Goal: Task Accomplishment & Management: Complete application form

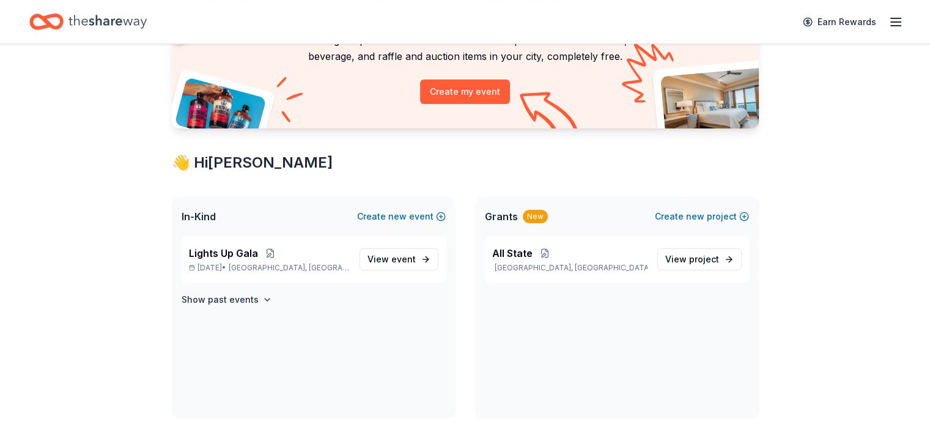
scroll to position [122, 0]
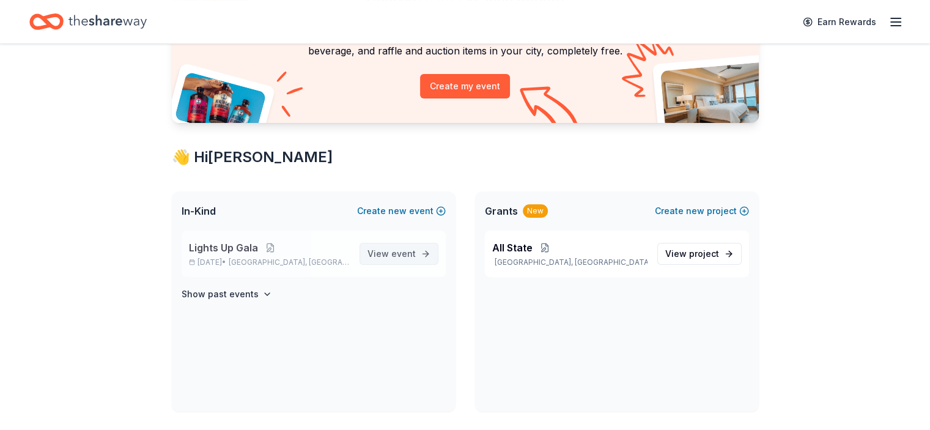
click at [396, 248] on span "event" at bounding box center [403, 253] width 24 height 10
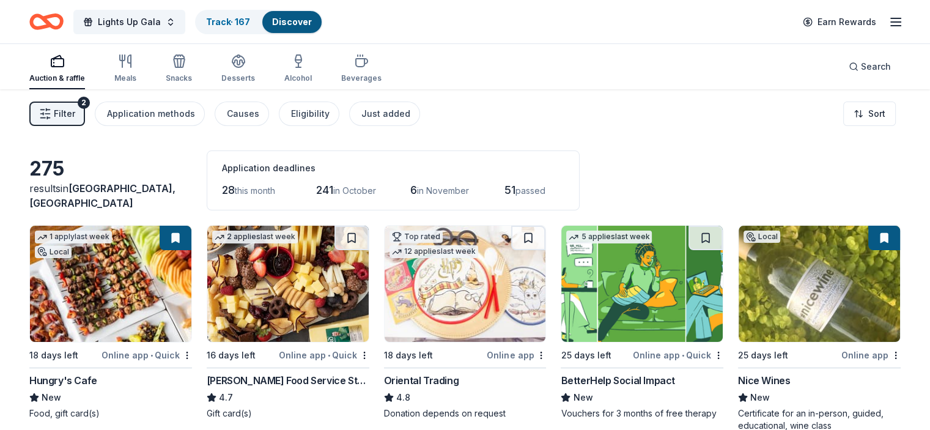
click at [51, 108] on icon "button" at bounding box center [45, 114] width 12 height 12
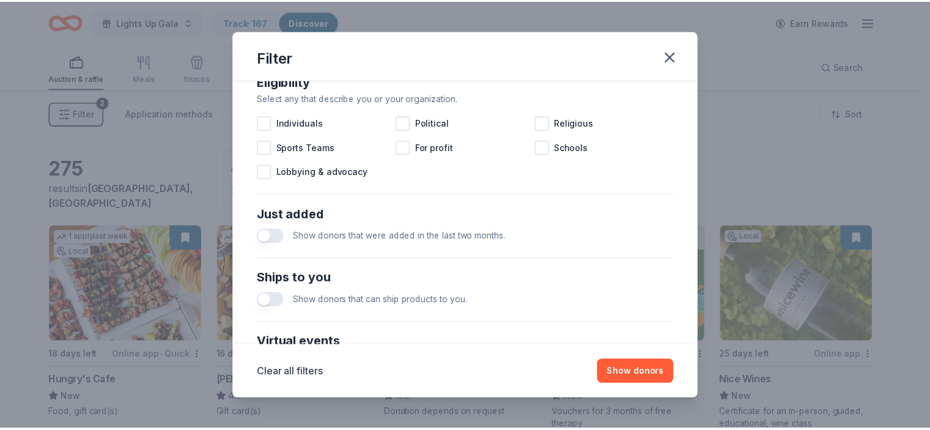
scroll to position [538, 0]
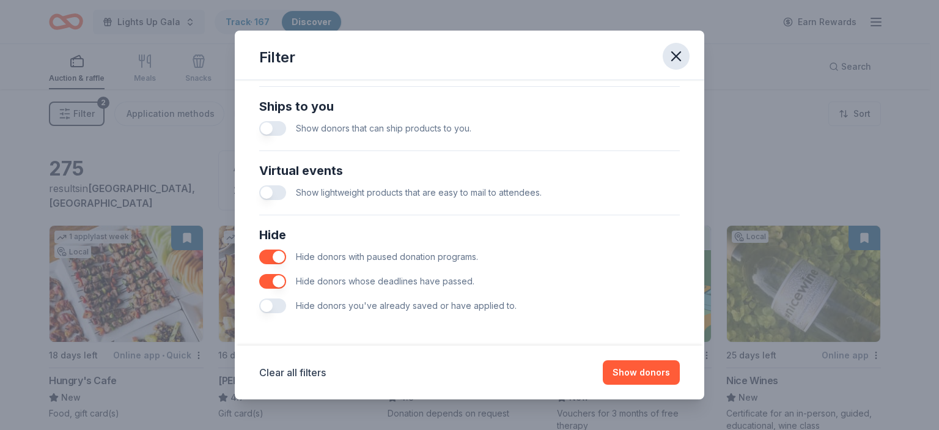
click at [672, 66] on button "button" at bounding box center [675, 56] width 27 height 27
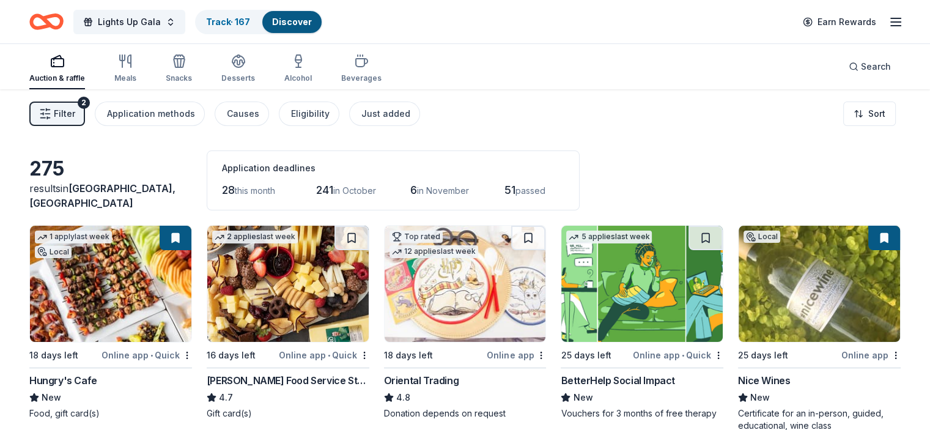
click at [669, 44] on div "Auction & raffle Meals Snacks Desserts Alcohol Beverages Search" at bounding box center [464, 66] width 871 height 45
click at [250, 20] on link "Track · 167" at bounding box center [228, 22] width 44 height 10
click at [252, 14] on div "Track · 167" at bounding box center [228, 22] width 64 height 22
click at [250, 18] on link "Track · 167" at bounding box center [228, 22] width 44 height 10
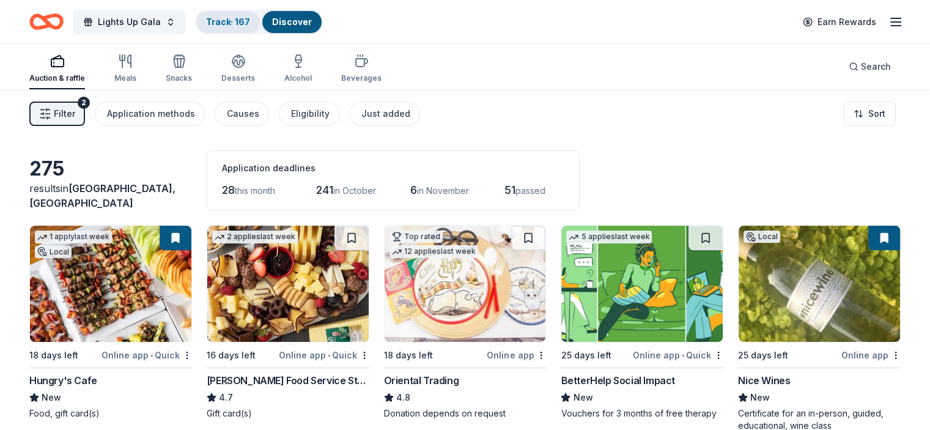
click at [250, 18] on link "Track · 167" at bounding box center [228, 22] width 44 height 10
click at [244, 26] on div "Track · 167" at bounding box center [228, 22] width 64 height 22
click at [237, 20] on link "Track · 167" at bounding box center [228, 22] width 44 height 10
click at [235, 19] on link "Track · 167" at bounding box center [228, 22] width 44 height 10
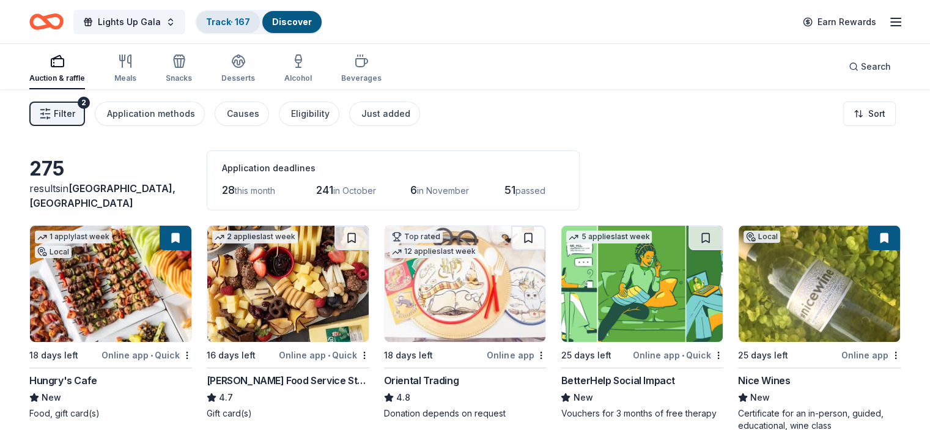
click at [235, 19] on link "Track · 167" at bounding box center [228, 22] width 44 height 10
click at [235, 18] on link "Track · 167" at bounding box center [228, 22] width 44 height 10
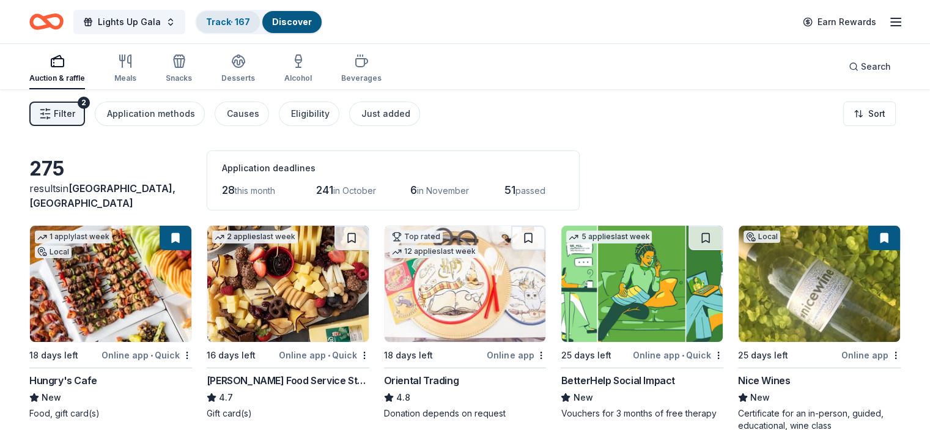
click at [235, 18] on link "Track · 167" at bounding box center [228, 22] width 44 height 10
click at [251, 14] on div "Track · 167" at bounding box center [228, 22] width 64 height 22
click at [250, 20] on link "Track · 167" at bounding box center [228, 22] width 44 height 10
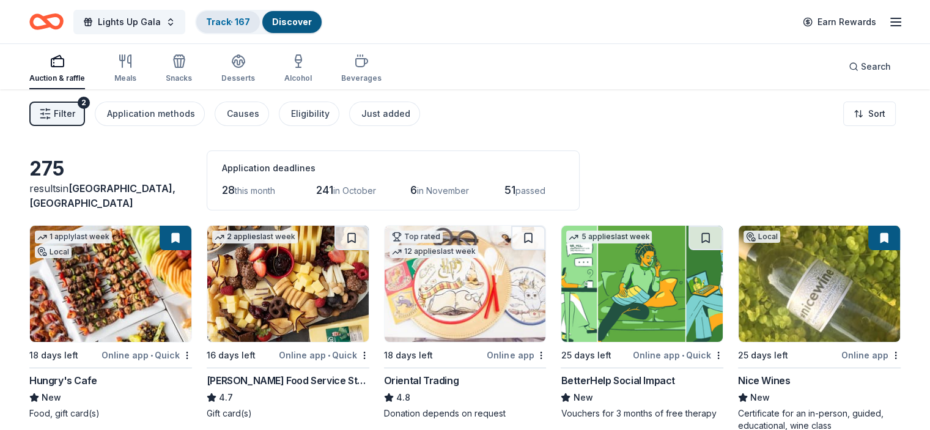
click at [250, 20] on link "Track · 167" at bounding box center [228, 22] width 44 height 10
click at [238, 20] on link "Track · 167" at bounding box center [228, 22] width 44 height 10
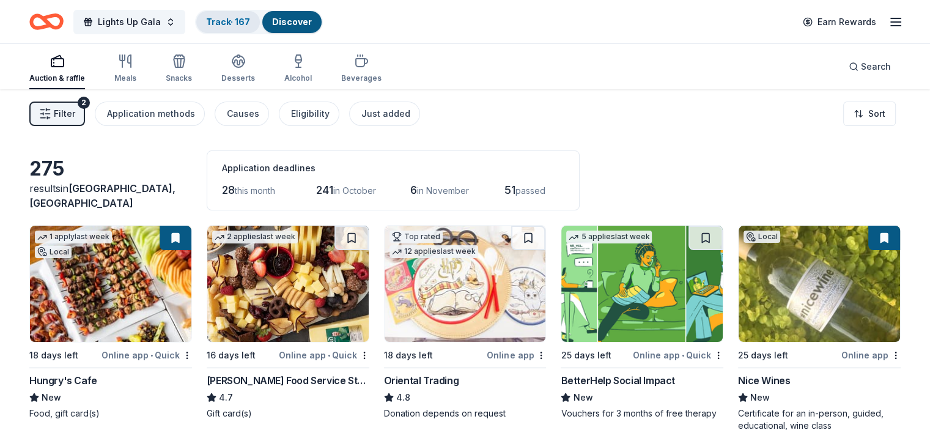
click at [238, 20] on link "Track · 167" at bounding box center [228, 22] width 44 height 10
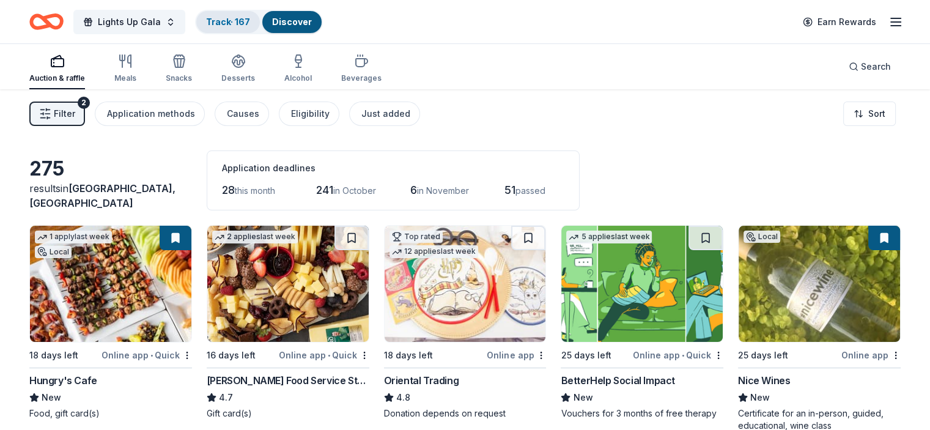
click at [238, 20] on link "Track · 167" at bounding box center [228, 22] width 44 height 10
click at [235, 20] on link "Track · 167" at bounding box center [228, 22] width 44 height 10
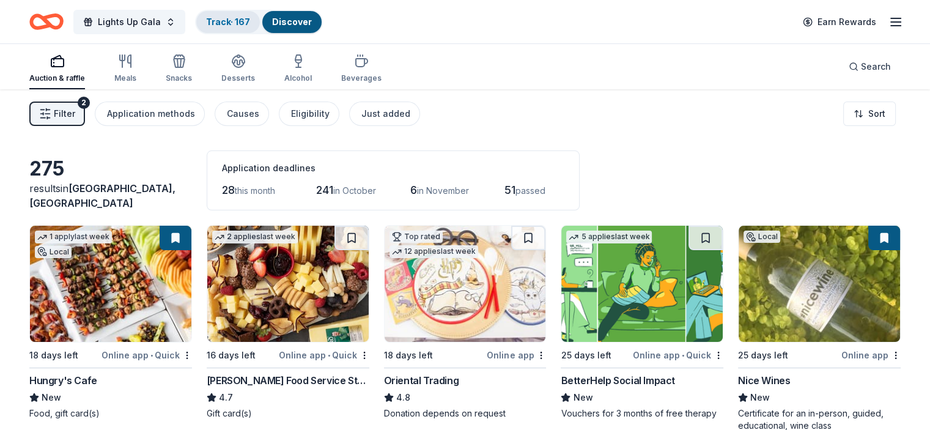
click at [235, 20] on link "Track · 167" at bounding box center [228, 22] width 44 height 10
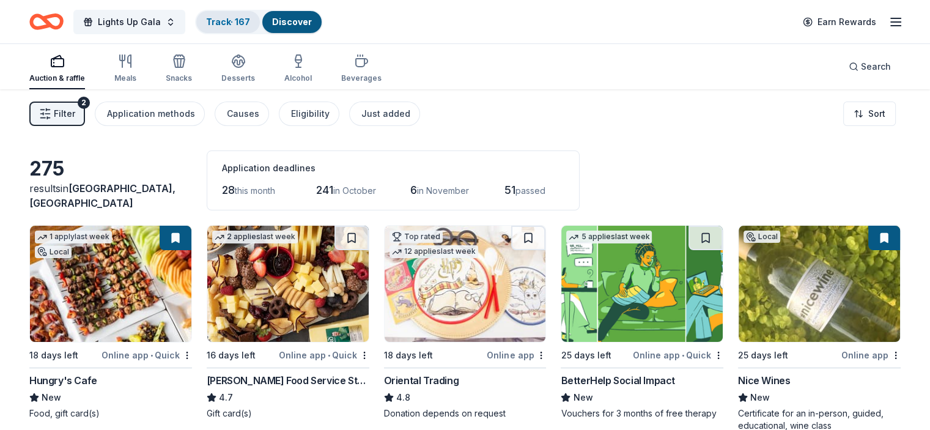
click at [243, 23] on link "Track · 167" at bounding box center [228, 22] width 44 height 10
click at [243, 22] on link "Track · 167" at bounding box center [228, 22] width 44 height 10
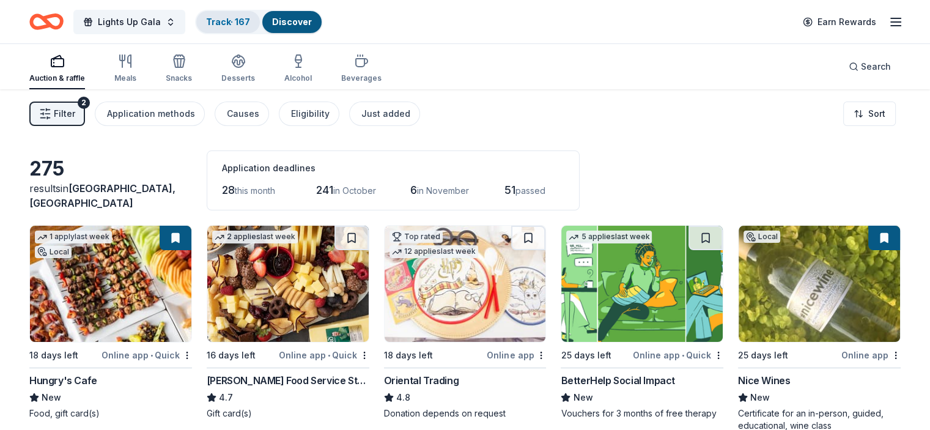
click at [243, 22] on link "Track · 167" at bounding box center [228, 22] width 44 height 10
click at [83, 29] on div "Lights Up Gala Track · 167 Discover" at bounding box center [175, 21] width 293 height 29
click at [64, 21] on icon "Home" at bounding box center [46, 21] width 34 height 29
click at [136, 70] on div "Meals" at bounding box center [125, 68] width 22 height 29
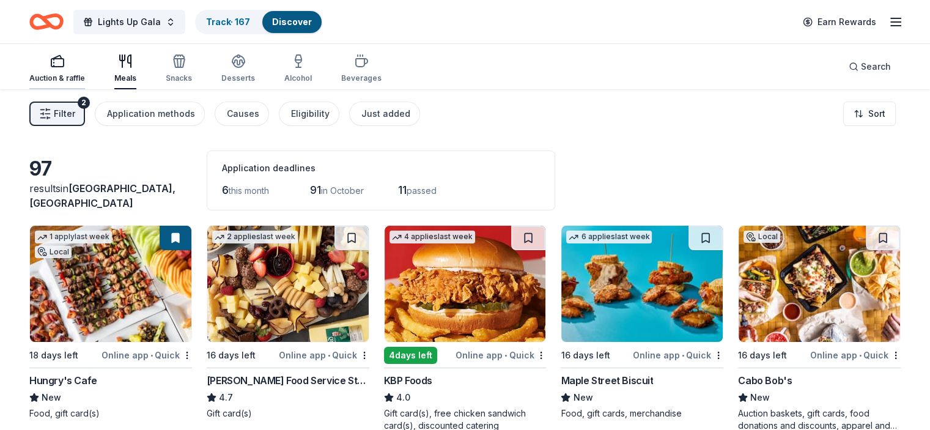
click at [65, 64] on icon "button" at bounding box center [57, 61] width 15 height 15
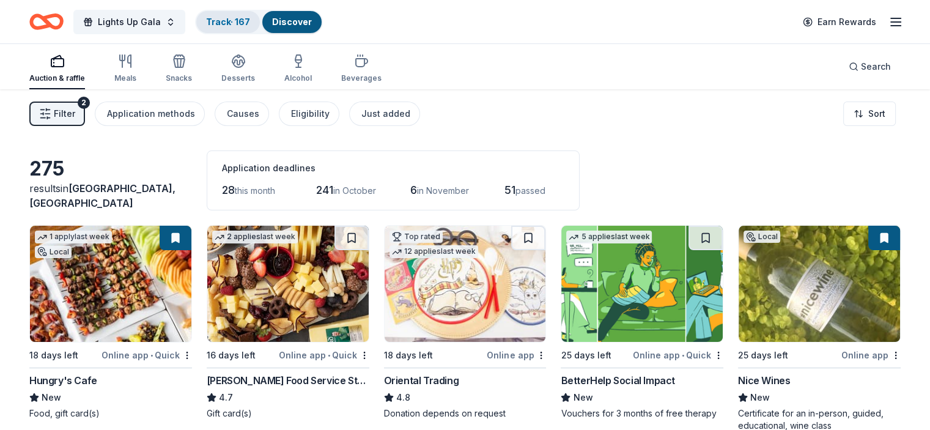
click at [244, 19] on link "Track · 167" at bounding box center [228, 22] width 44 height 10
click at [250, 22] on link "Track · 167" at bounding box center [228, 22] width 44 height 10
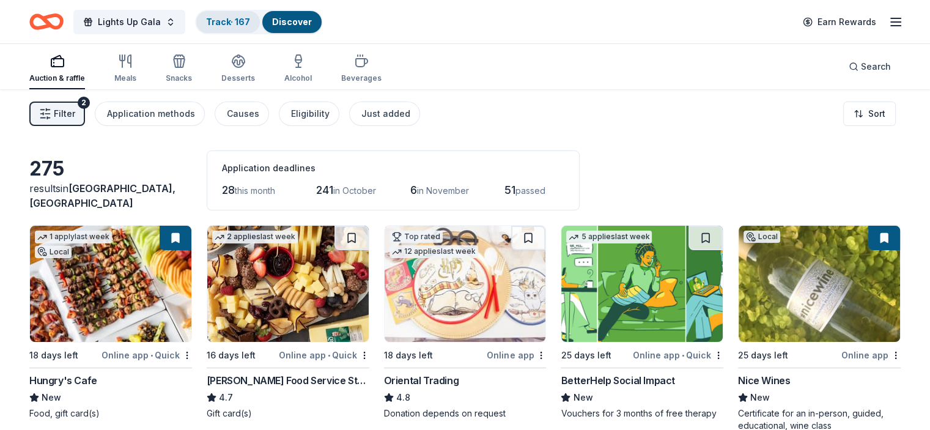
click at [250, 22] on link "Track · 167" at bounding box center [228, 22] width 44 height 10
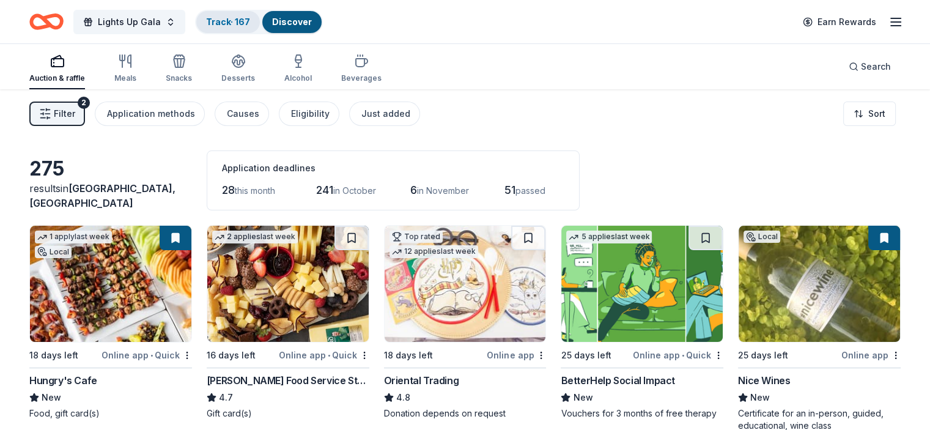
click at [250, 22] on link "Track · 167" at bounding box center [228, 22] width 44 height 10
click at [250, 23] on link "Track · 167" at bounding box center [228, 22] width 44 height 10
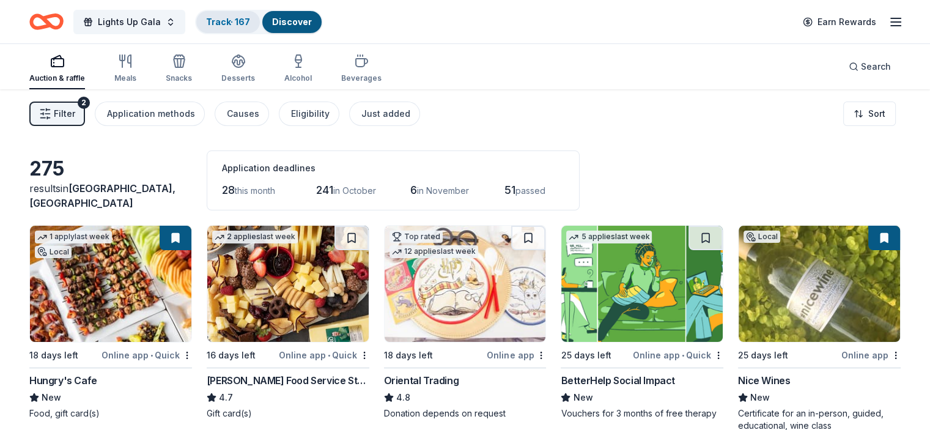
click at [250, 19] on link "Track · 167" at bounding box center [228, 22] width 44 height 10
click at [250, 17] on link "Track · 167" at bounding box center [228, 22] width 44 height 10
click at [232, 20] on link "Track · 167" at bounding box center [228, 22] width 44 height 10
click at [249, 20] on link "Track · 167" at bounding box center [228, 22] width 44 height 10
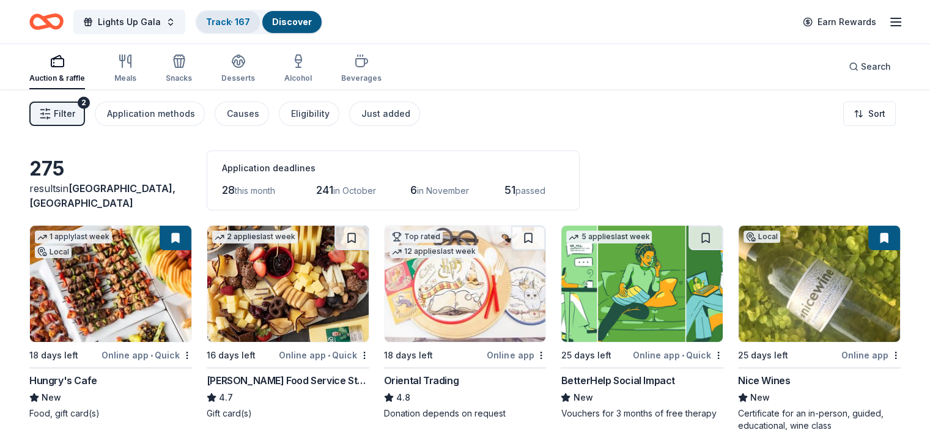
click at [249, 20] on link "Track · 167" at bounding box center [228, 22] width 44 height 10
click at [250, 19] on link "Track · 167" at bounding box center [228, 22] width 44 height 10
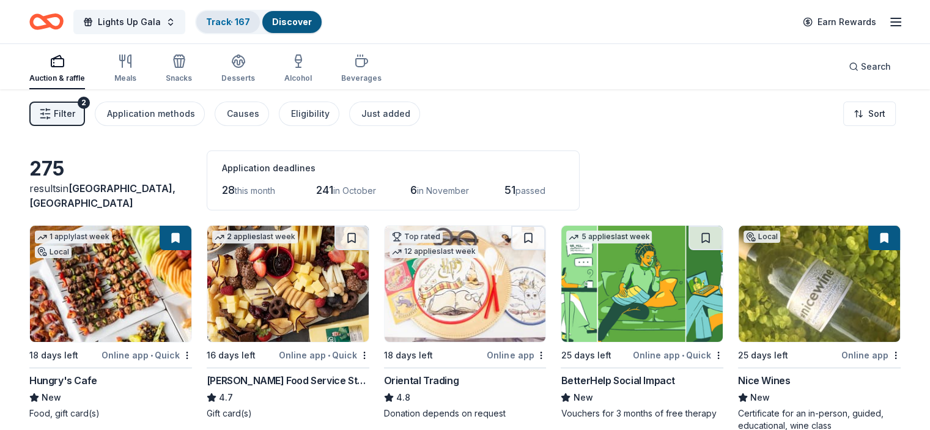
click at [250, 19] on link "Track · 167" at bounding box center [228, 22] width 44 height 10
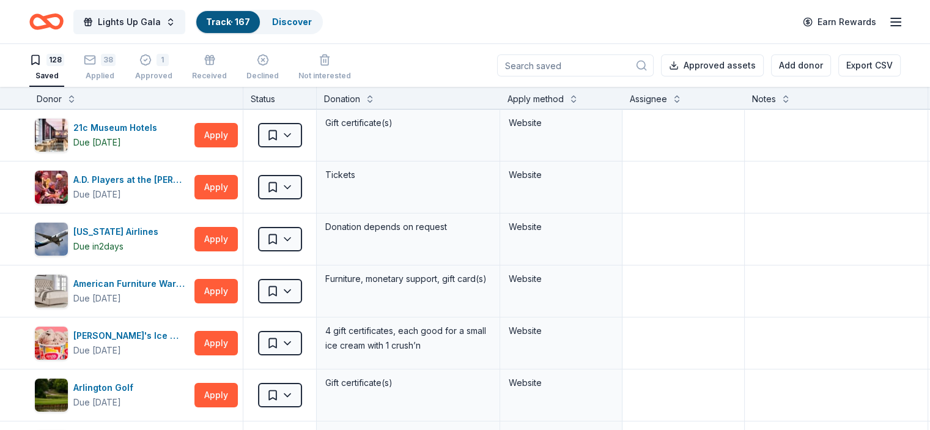
scroll to position [4463, 0]
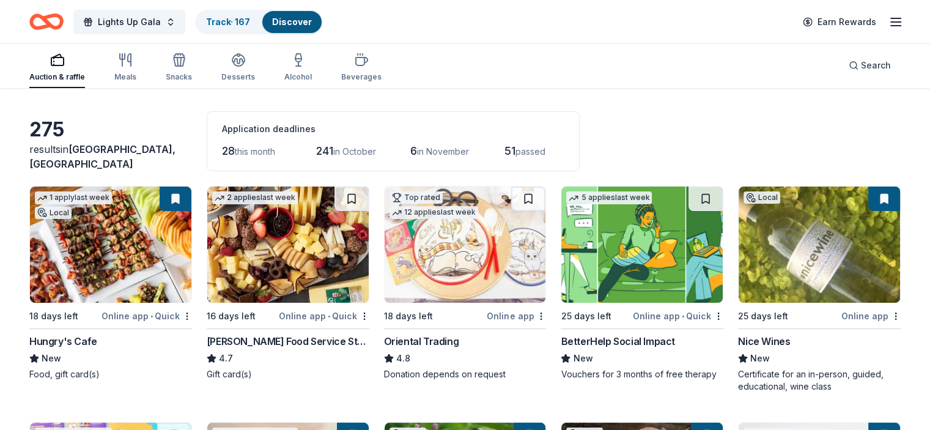
scroll to position [61, 0]
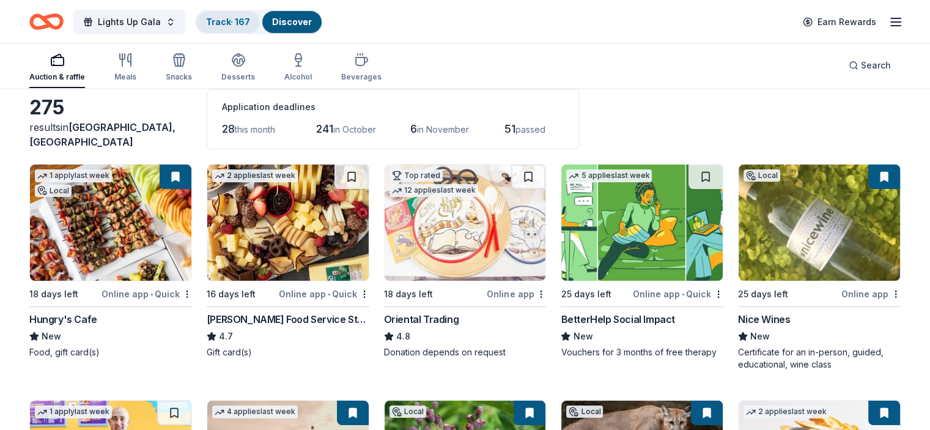
click at [253, 12] on div "Track · 167" at bounding box center [228, 22] width 64 height 22
click at [263, 24] on div "Discover" at bounding box center [291, 22] width 59 height 22
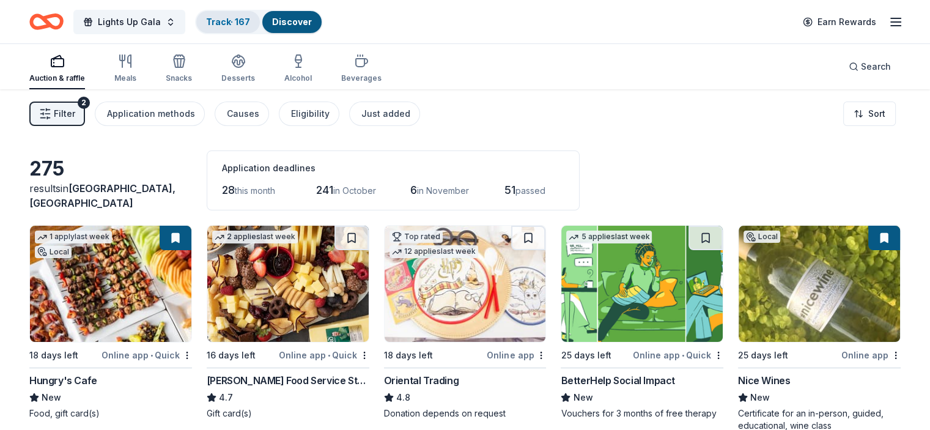
click at [240, 19] on link "Track · 167" at bounding box center [228, 22] width 44 height 10
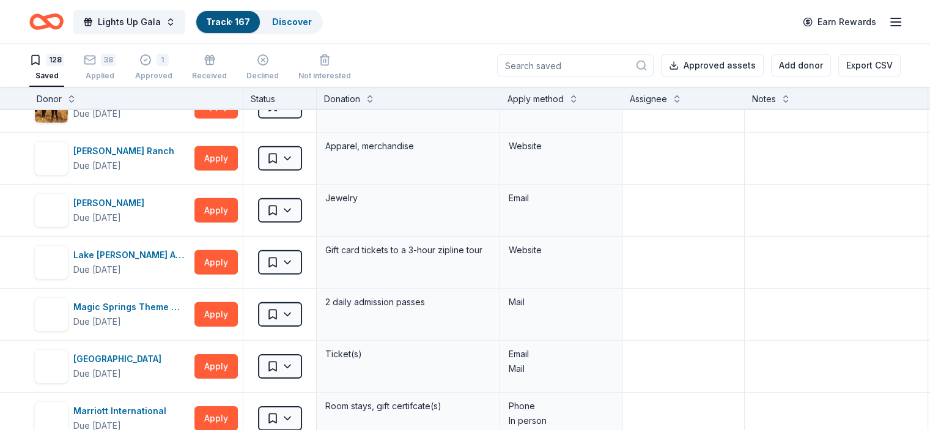
scroll to position [4463, 0]
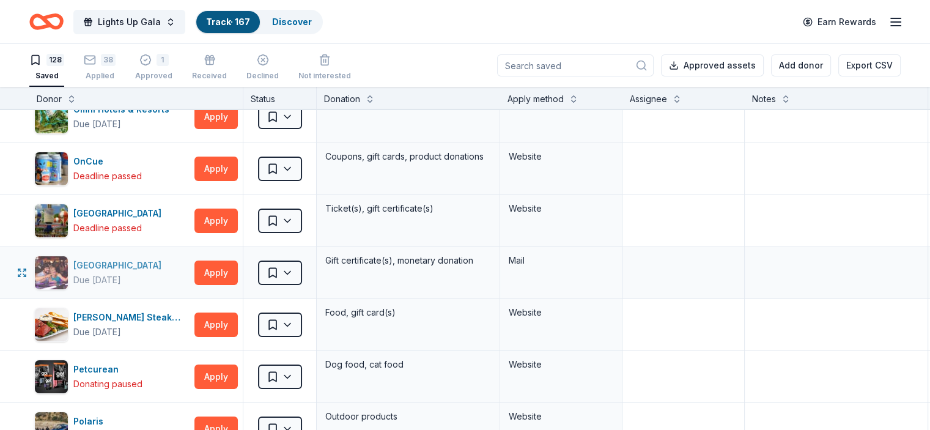
click at [154, 258] on div "[GEOGRAPHIC_DATA]" at bounding box center [119, 265] width 93 height 15
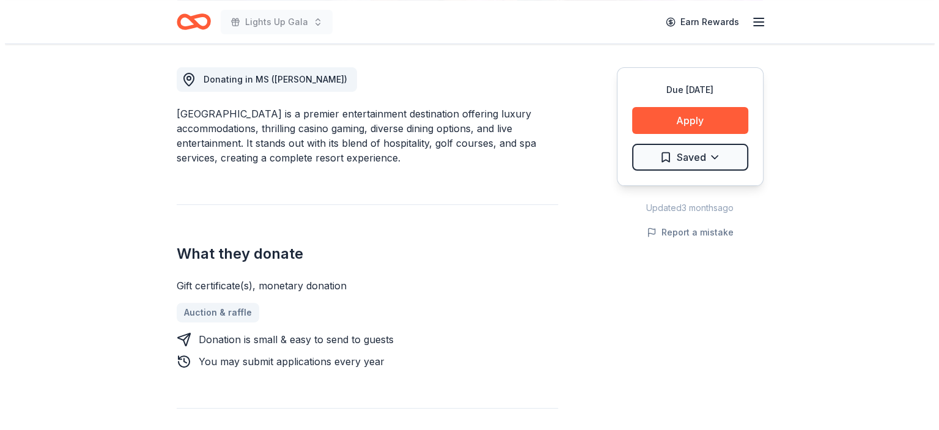
scroll to position [306, 0]
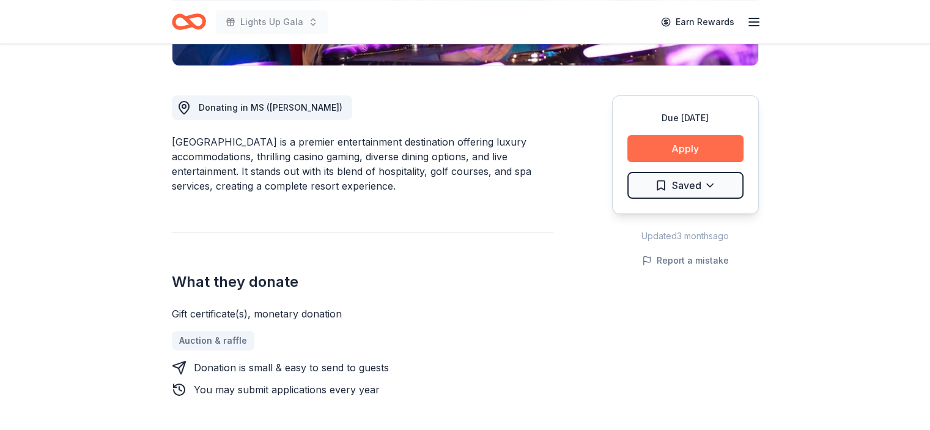
click at [708, 139] on button "Apply" at bounding box center [685, 148] width 116 height 27
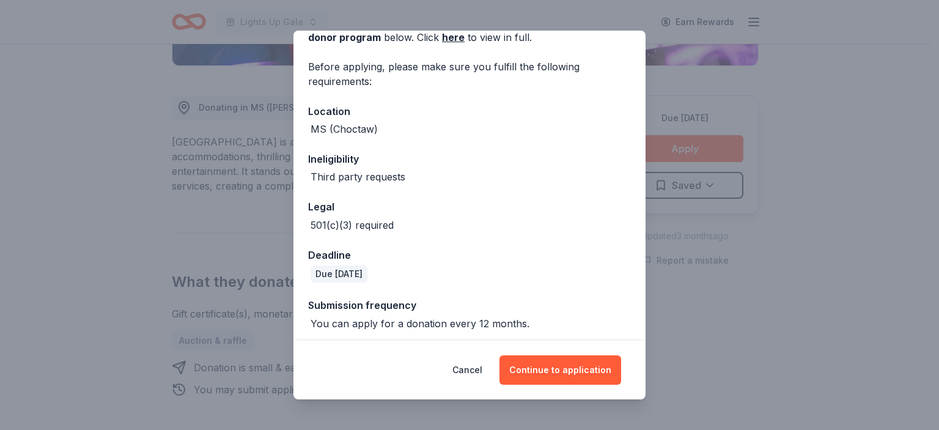
scroll to position [78, 0]
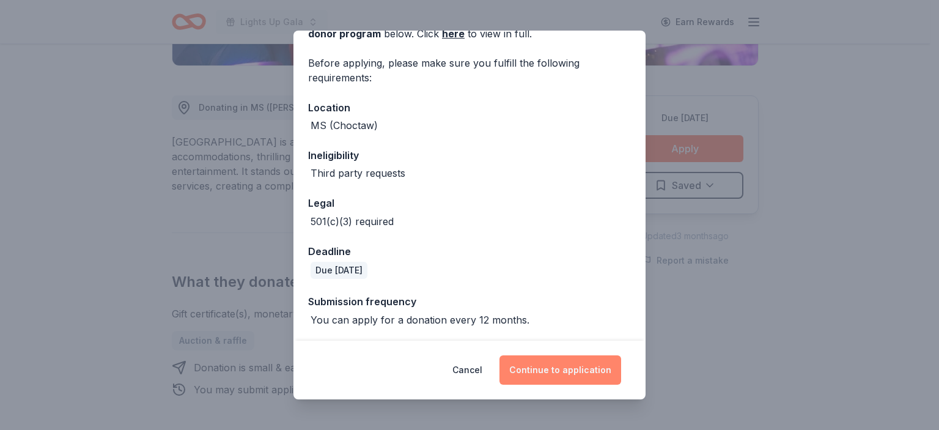
click at [552, 380] on button "Continue to application" at bounding box center [560, 369] width 122 height 29
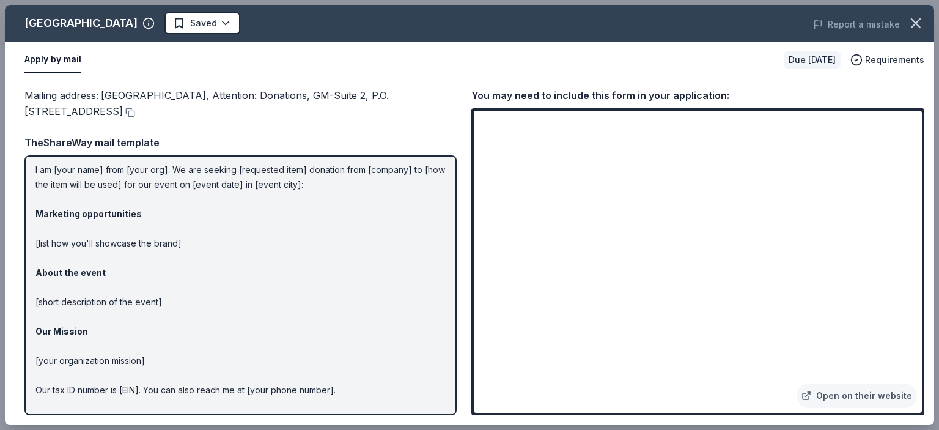
scroll to position [0, 0]
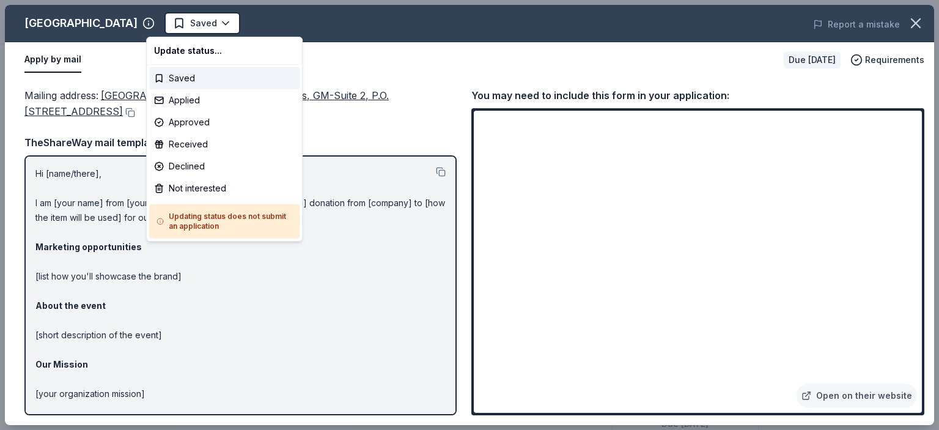
click at [422, 56] on html "Lights Up Gala Saved Apply Due in 16 days Share Pearl River Resort New Share Do…" at bounding box center [469, 215] width 939 height 430
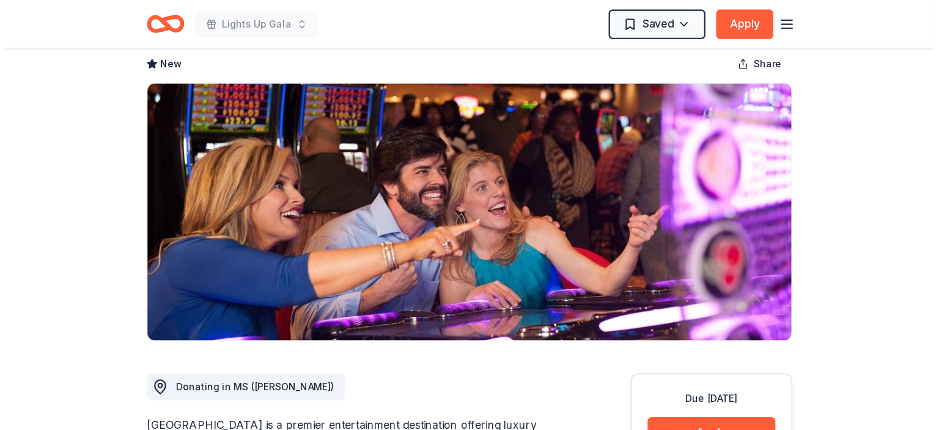
scroll to position [61, 0]
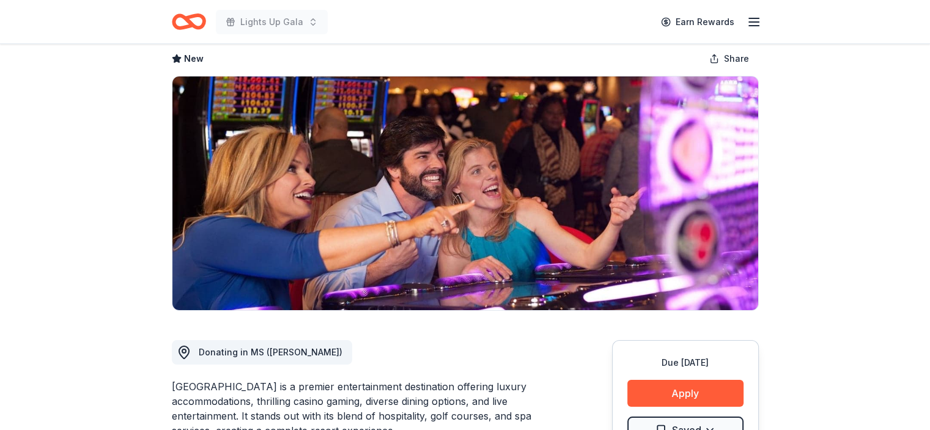
click at [724, 383] on button "Apply" at bounding box center [685, 393] width 116 height 27
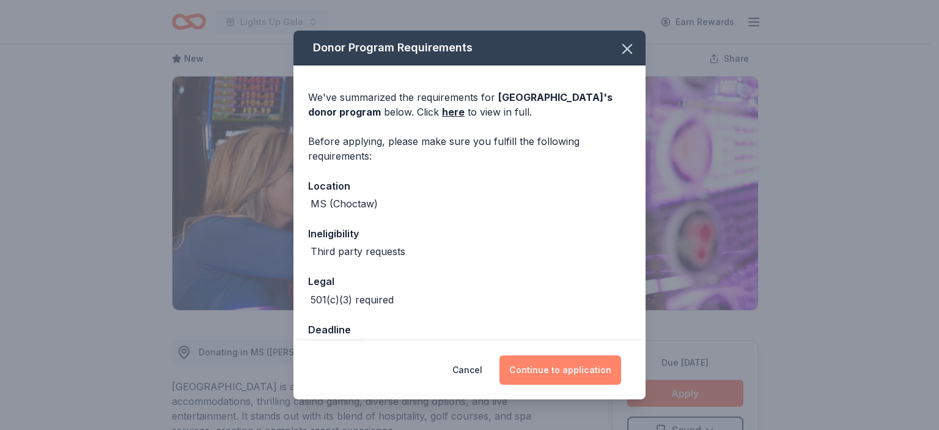
click at [589, 359] on button "Continue to application" at bounding box center [560, 369] width 122 height 29
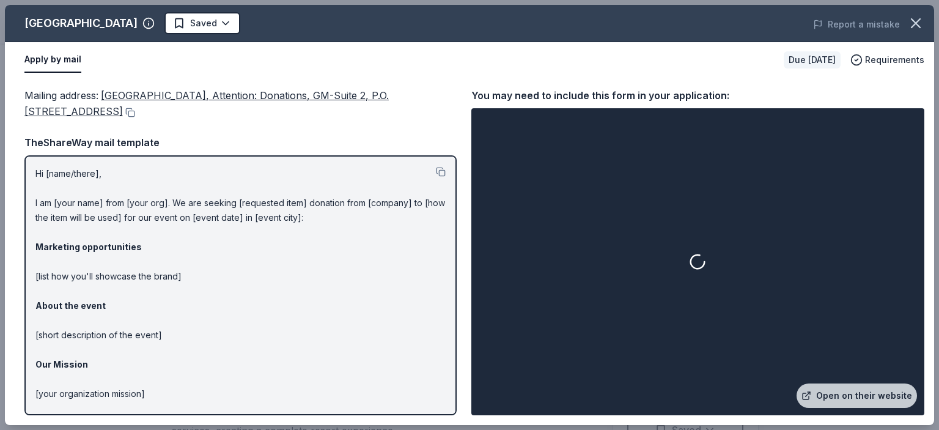
click at [795, 195] on div at bounding box center [698, 262] width 448 height 302
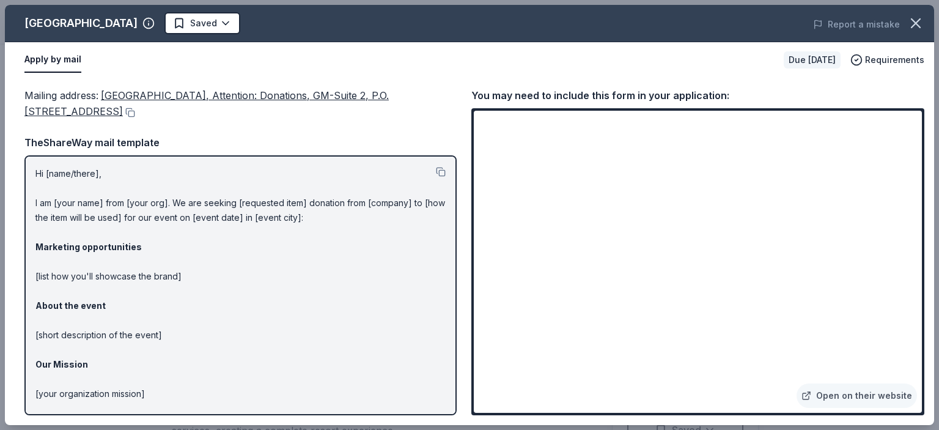
click at [205, 25] on html "Lights Up Gala Earn Rewards Due in 16 days Share Pearl River Resort New Share D…" at bounding box center [469, 154] width 939 height 430
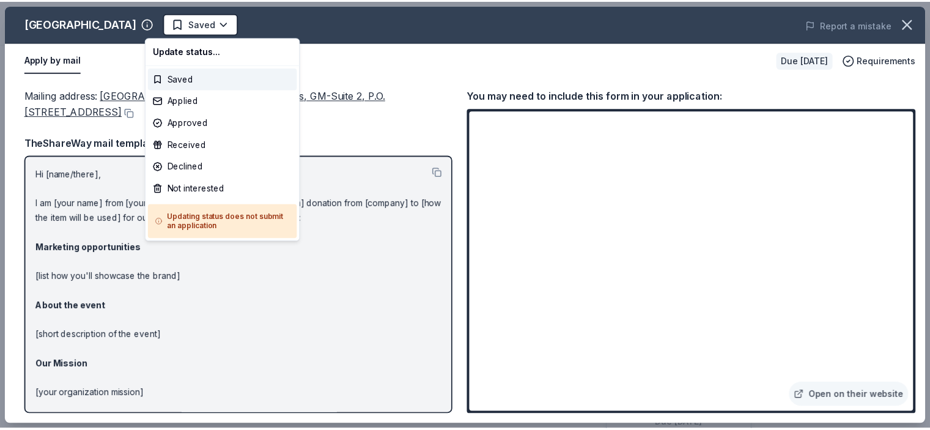
scroll to position [0, 0]
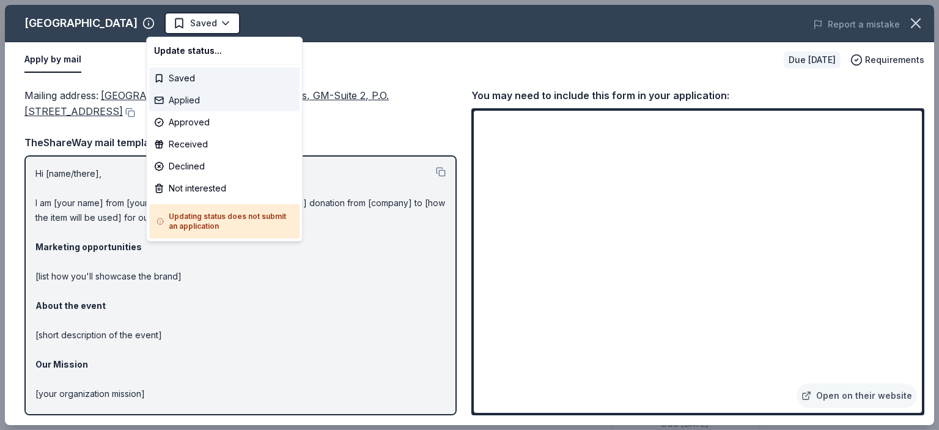
click at [232, 93] on div "Applied" at bounding box center [224, 100] width 150 height 22
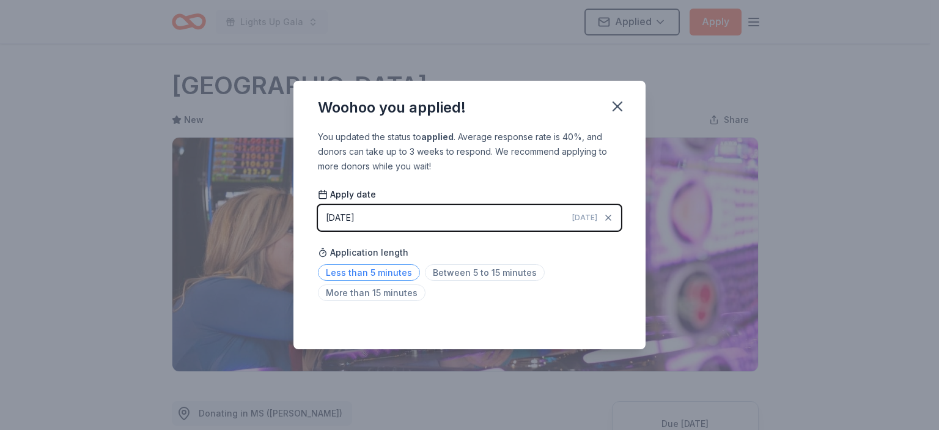
click at [376, 274] on span "Less than 5 minutes" at bounding box center [369, 272] width 102 height 17
click at [620, 101] on icon "button" at bounding box center [617, 106] width 17 height 17
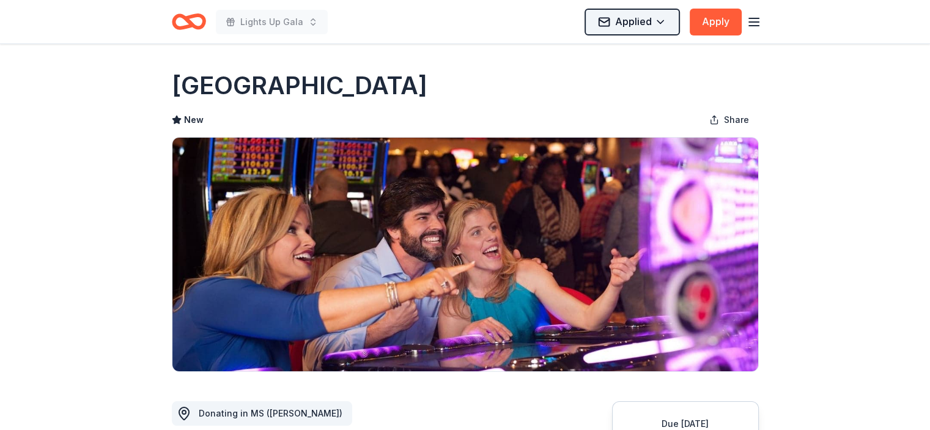
click at [663, 21] on html "Lights Up Gala Applied Apply Due in 16 days Share Pearl River Resort New Share …" at bounding box center [465, 215] width 930 height 430
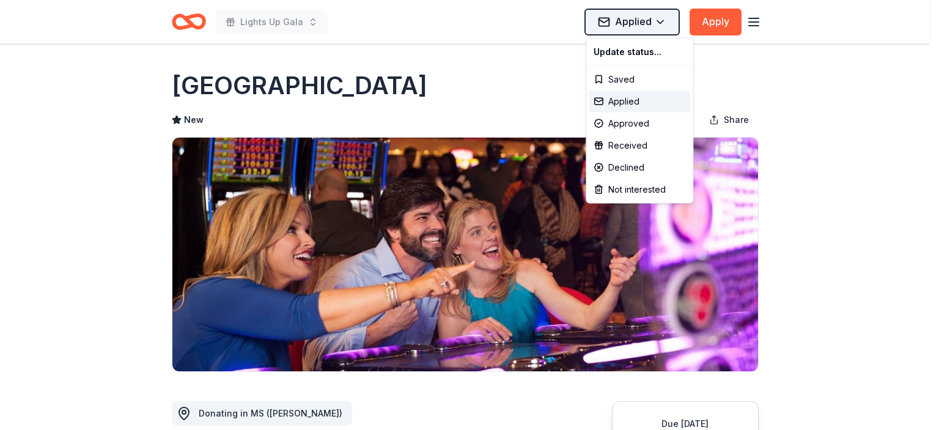
click at [663, 21] on html "Lights Up Gala Applied Apply Due in 16 days Share Pearl River Resort New Share …" at bounding box center [469, 215] width 939 height 430
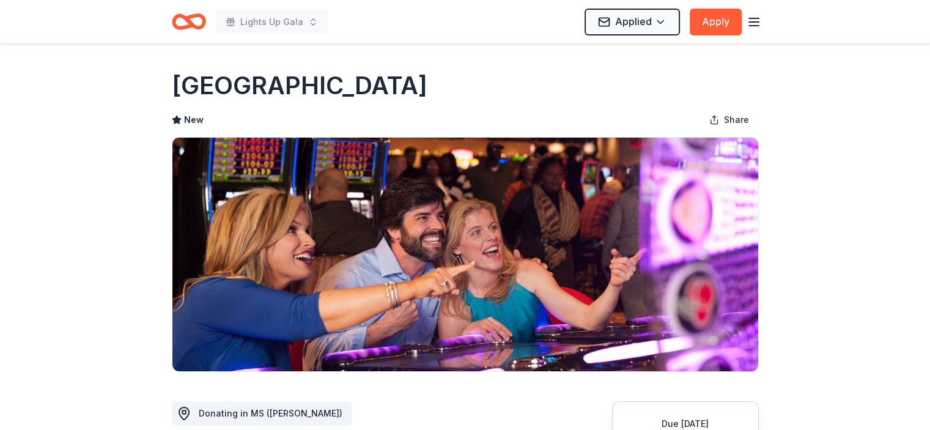
click at [530, 31] on div "Lights Up Gala Applied Apply" at bounding box center [465, 21] width 587 height 29
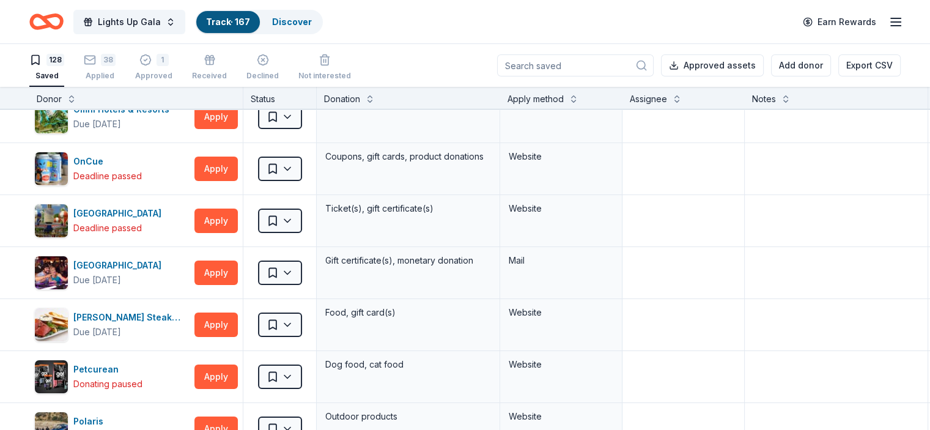
scroll to position [4929, 0]
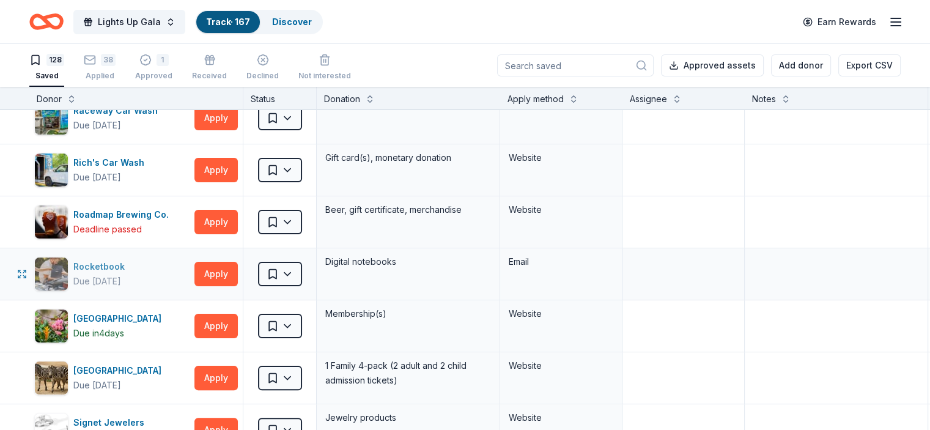
click at [130, 259] on div "Rocketbook" at bounding box center [101, 266] width 56 height 15
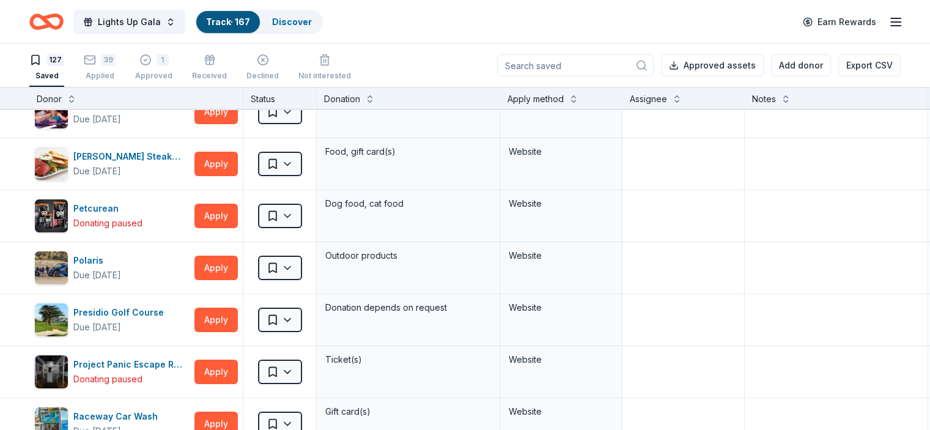
scroll to position [4048, 0]
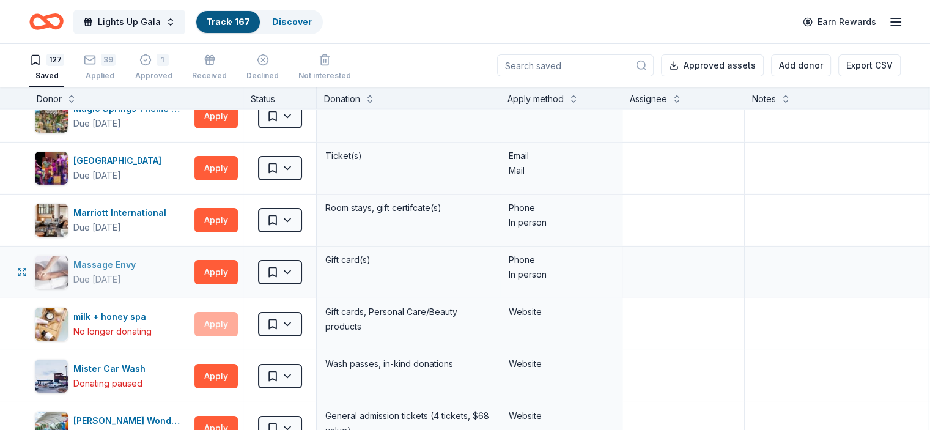
click at [138, 257] on div "Massage Envy" at bounding box center [106, 264] width 67 height 15
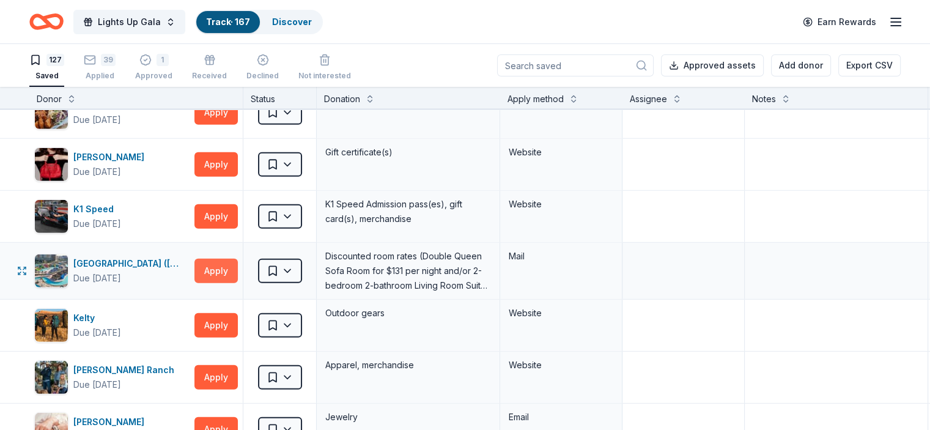
click at [221, 259] on button "Apply" at bounding box center [215, 271] width 43 height 24
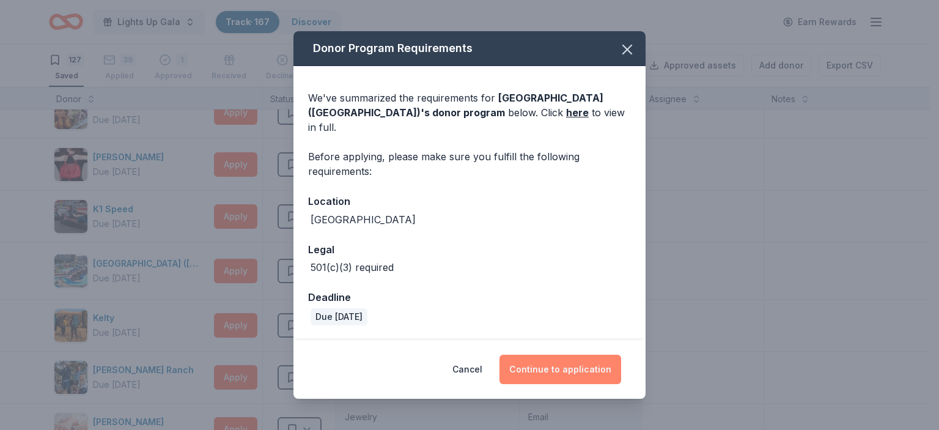
click at [576, 373] on button "Continue to application" at bounding box center [560, 368] width 122 height 29
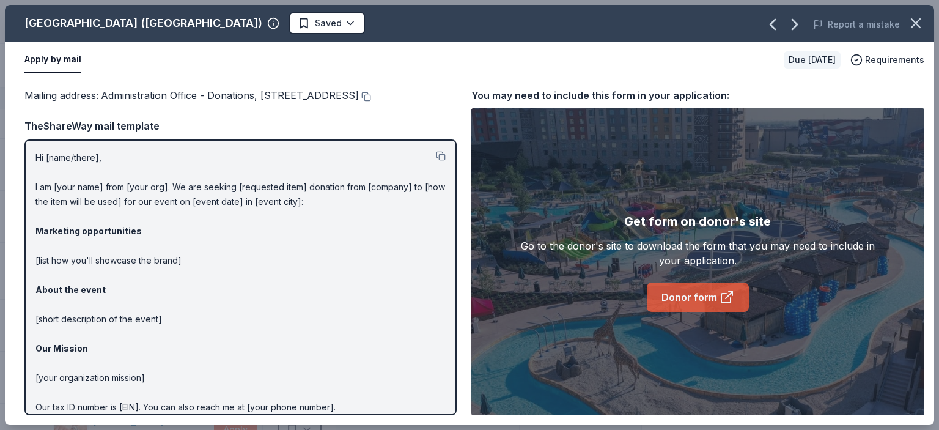
click at [706, 302] on link "Donor form" at bounding box center [698, 296] width 102 height 29
click at [909, 29] on icon "button" at bounding box center [915, 23] width 17 height 17
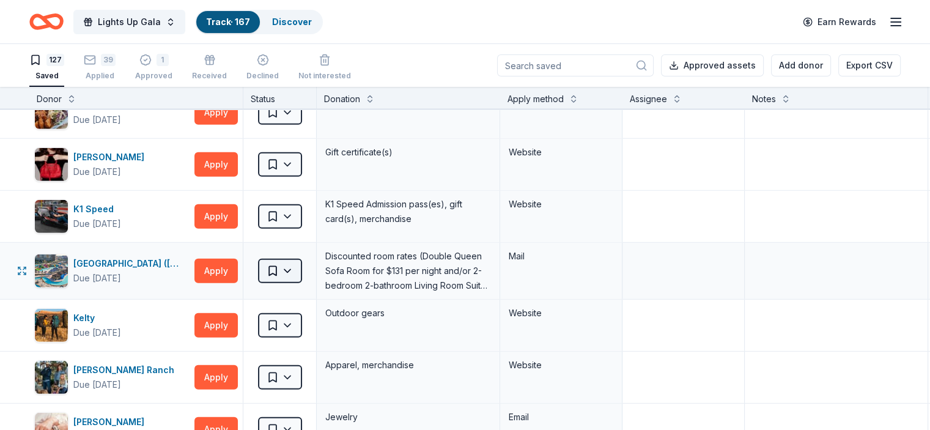
click at [318, 259] on html "Lights Up Gala Track · 167 Discover Earn Rewards 127 Saved 39 Applied 1 Approve…" at bounding box center [465, 215] width 930 height 430
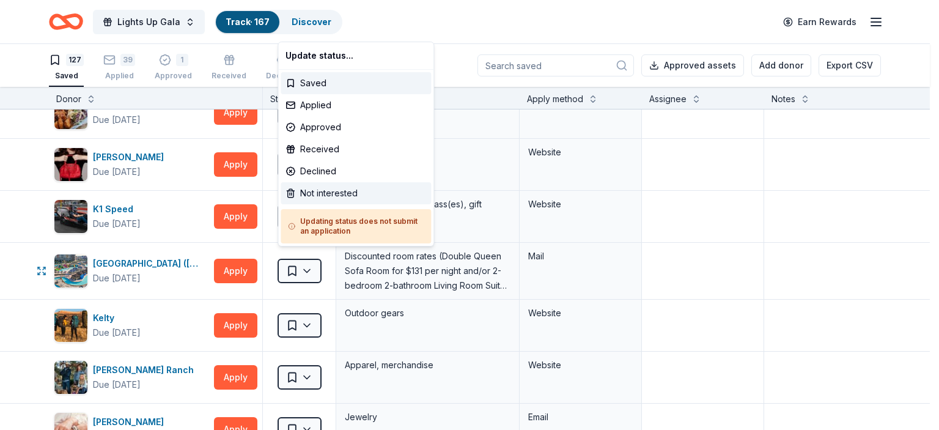
click at [328, 194] on div "Not interested" at bounding box center [356, 193] width 150 height 22
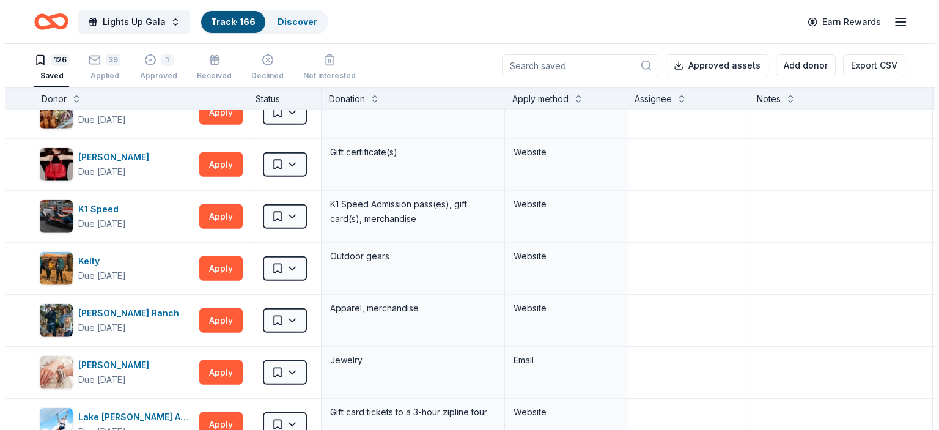
scroll to position [2852, 0]
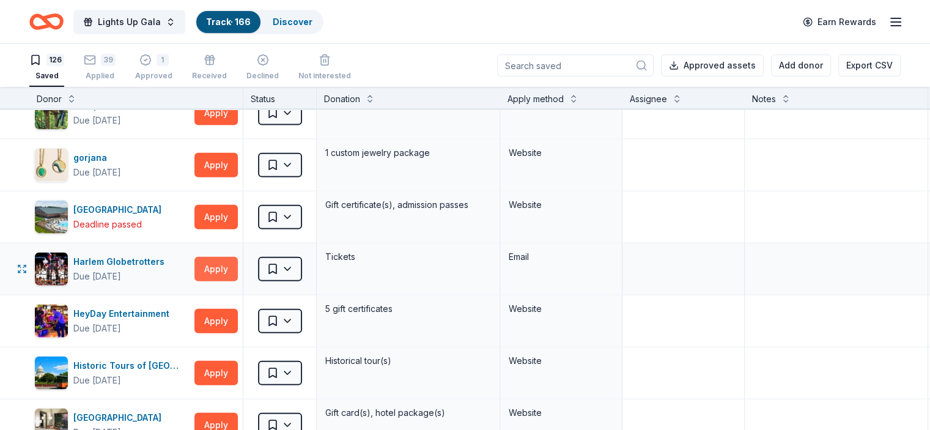
click at [233, 260] on button "Apply" at bounding box center [215, 269] width 43 height 24
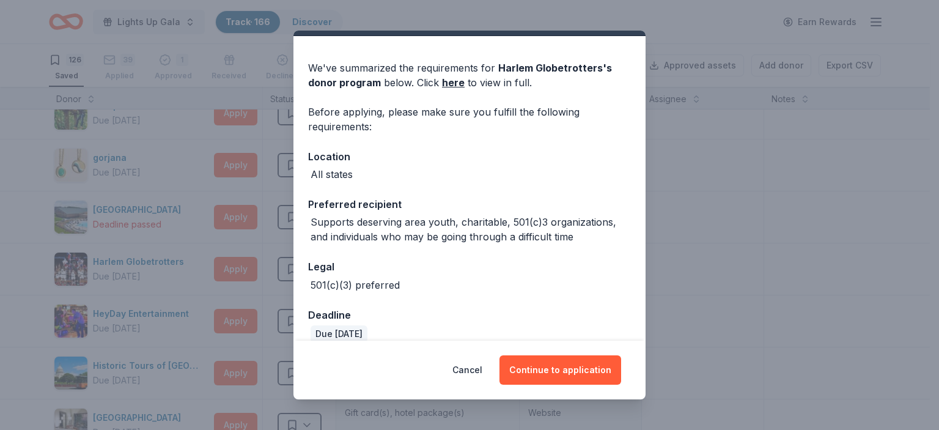
scroll to position [45, 0]
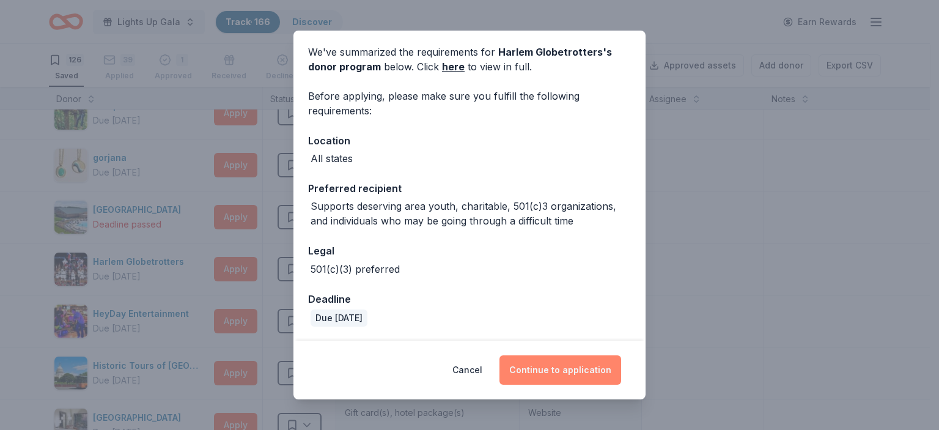
click at [562, 376] on button "Continue to application" at bounding box center [560, 369] width 122 height 29
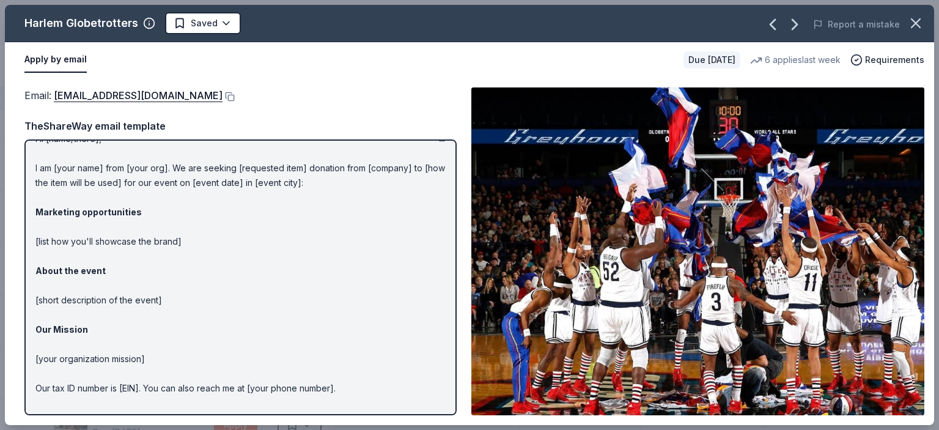
scroll to position [0, 0]
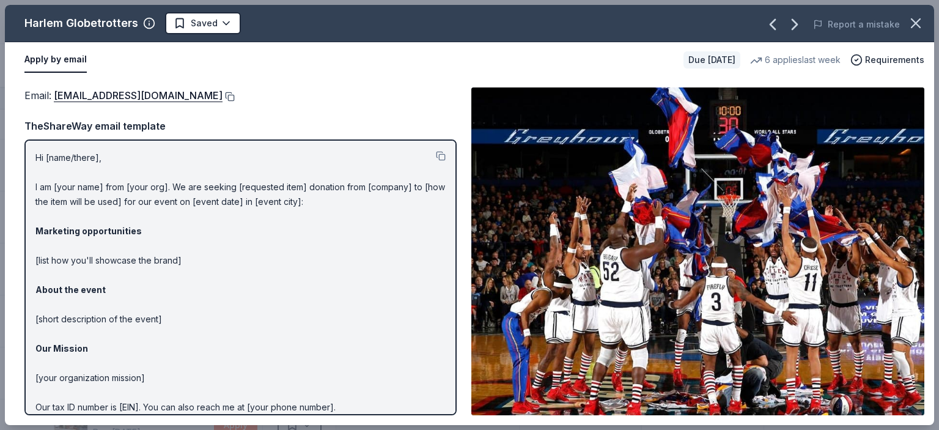
click at [222, 100] on button at bounding box center [228, 97] width 12 height 10
click at [216, 18] on html "Lights Up Gala Track · 166 Discover Earn Rewards 125 Saved 40 Applied 1 Approve…" at bounding box center [469, 215] width 939 height 430
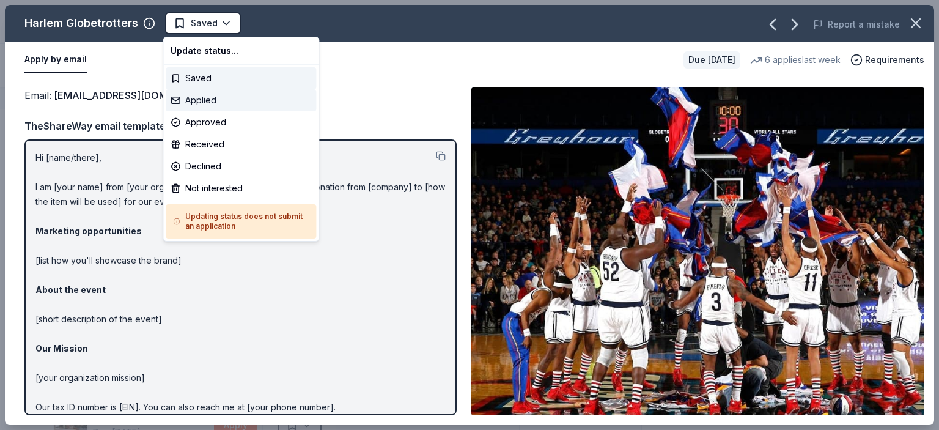
click at [222, 94] on div "Applied" at bounding box center [241, 100] width 150 height 22
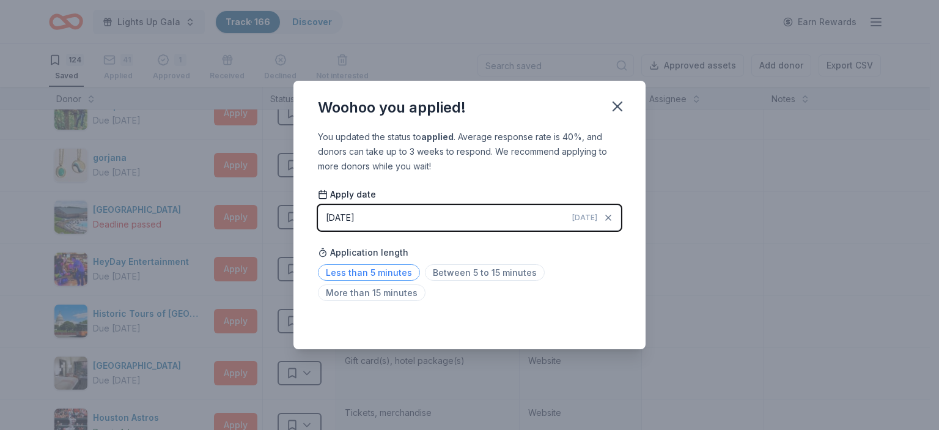
click at [391, 270] on span "Less than 5 minutes" at bounding box center [369, 272] width 102 height 17
click at [383, 274] on span "Less than 5 minutes" at bounding box center [369, 272] width 102 height 17
click at [616, 103] on icon "button" at bounding box center [617, 106] width 17 height 17
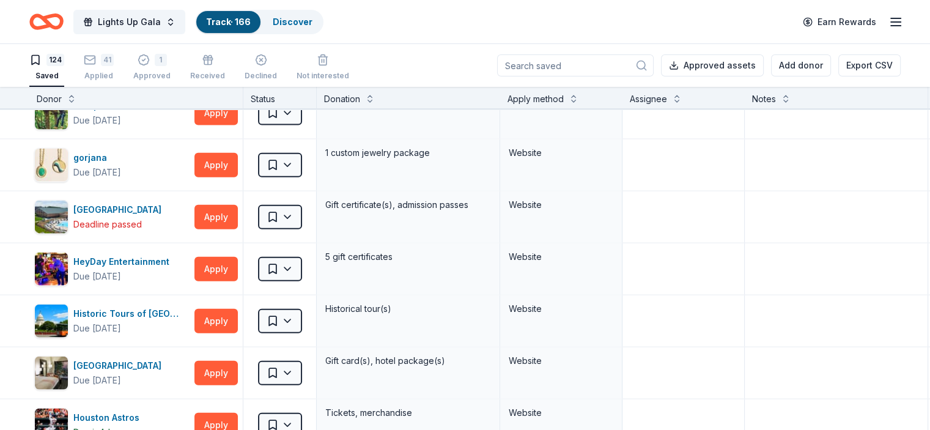
click at [547, 61] on input at bounding box center [575, 65] width 156 height 22
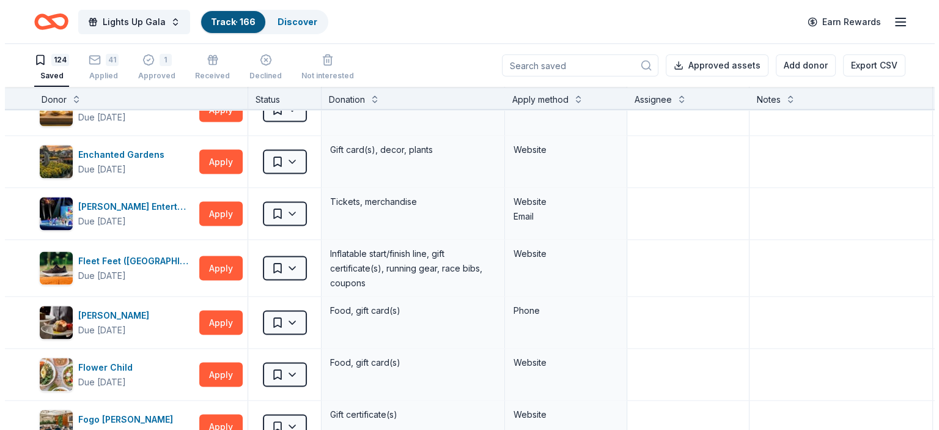
scroll to position [3007, 0]
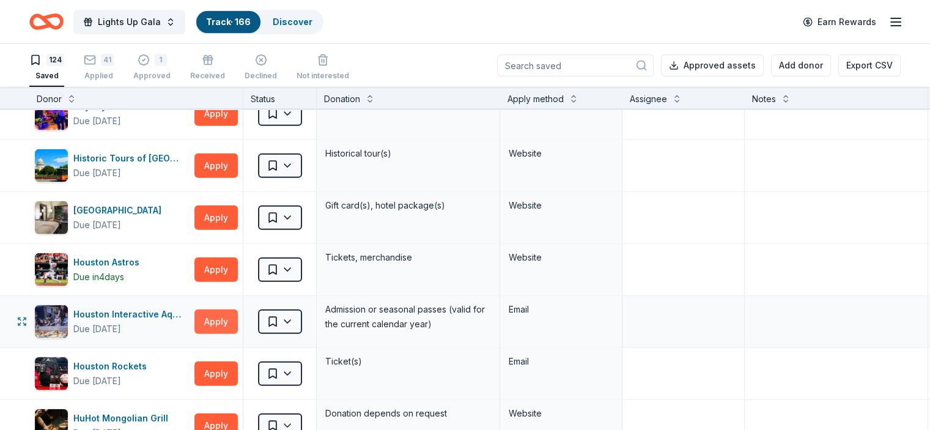
click at [235, 314] on button "Apply" at bounding box center [215, 321] width 43 height 24
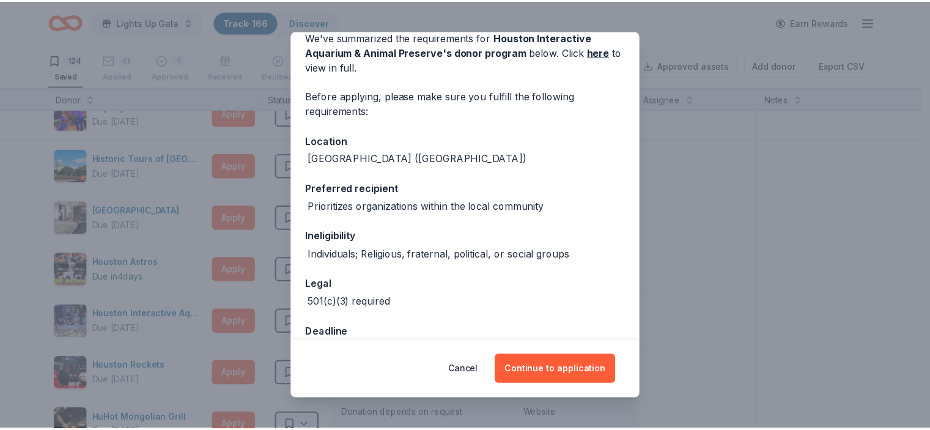
scroll to position [93, 0]
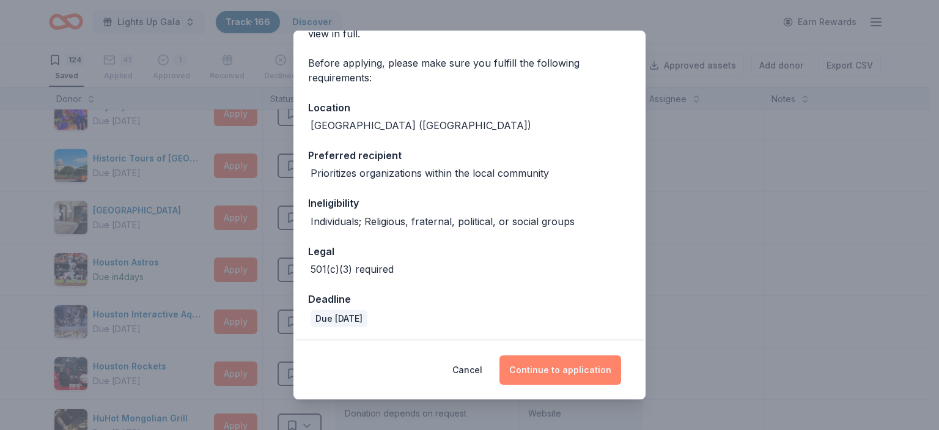
click at [554, 361] on button "Continue to application" at bounding box center [560, 369] width 122 height 29
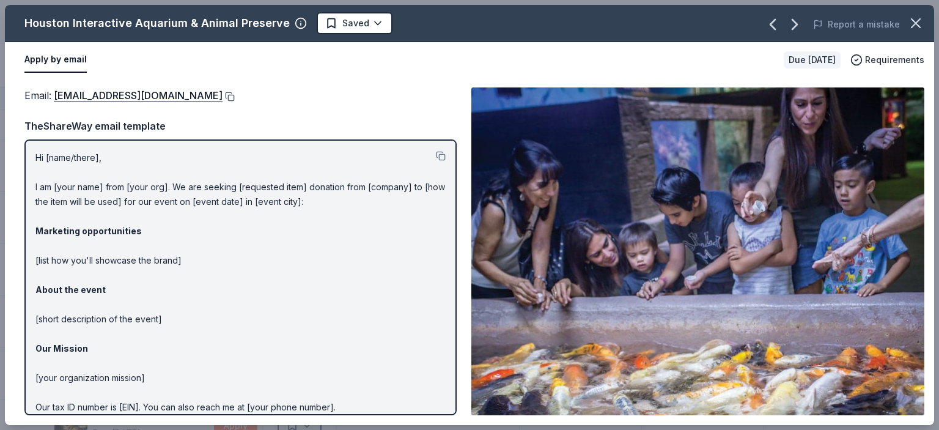
click at [222, 97] on button at bounding box center [228, 97] width 12 height 10
click at [369, 20] on html "Lights Up Gala Track · 166 Discover Earn Rewards 124 Saved 41 Applied 1 Approve…" at bounding box center [469, 215] width 939 height 430
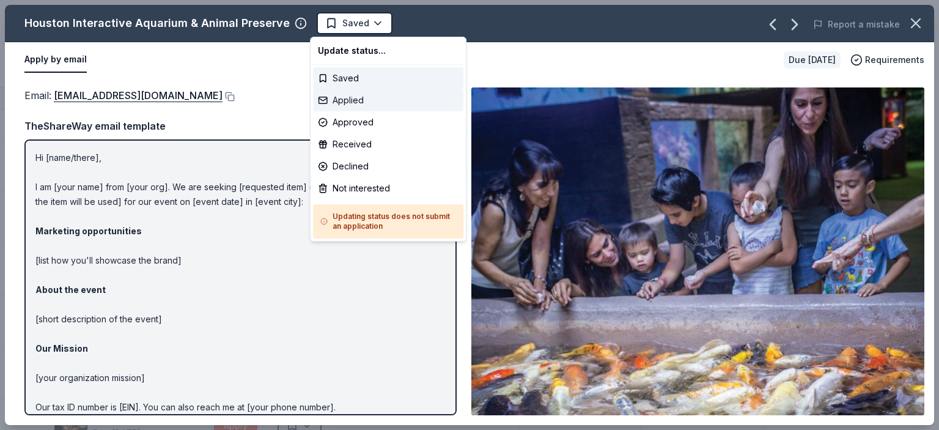
click at [398, 105] on div "Applied" at bounding box center [388, 100] width 150 height 22
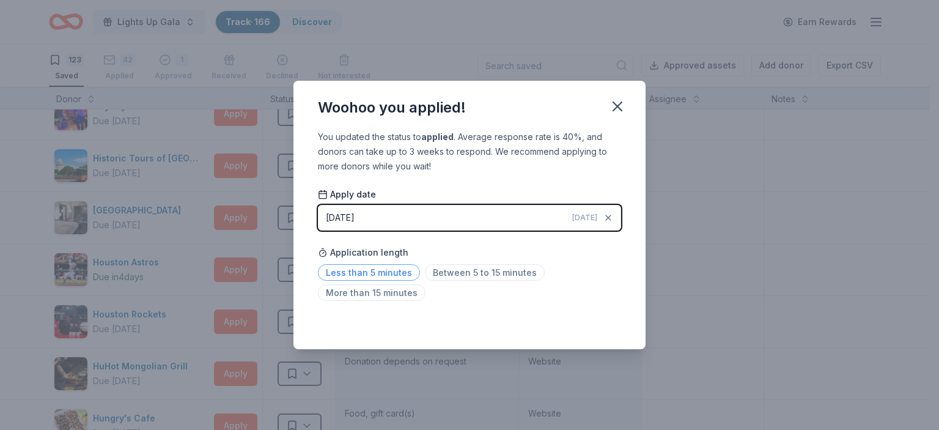
click at [379, 276] on span "Less than 5 minutes" at bounding box center [369, 272] width 102 height 17
click at [618, 96] on button "button" at bounding box center [617, 106] width 27 height 27
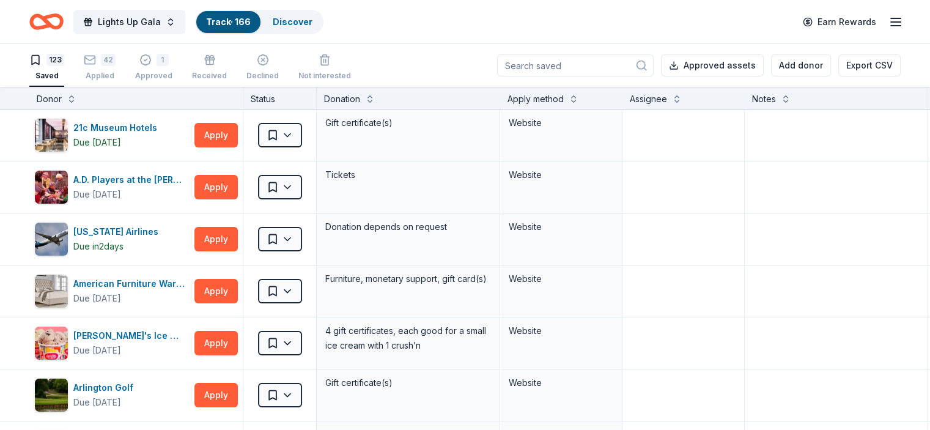
scroll to position [5702, 0]
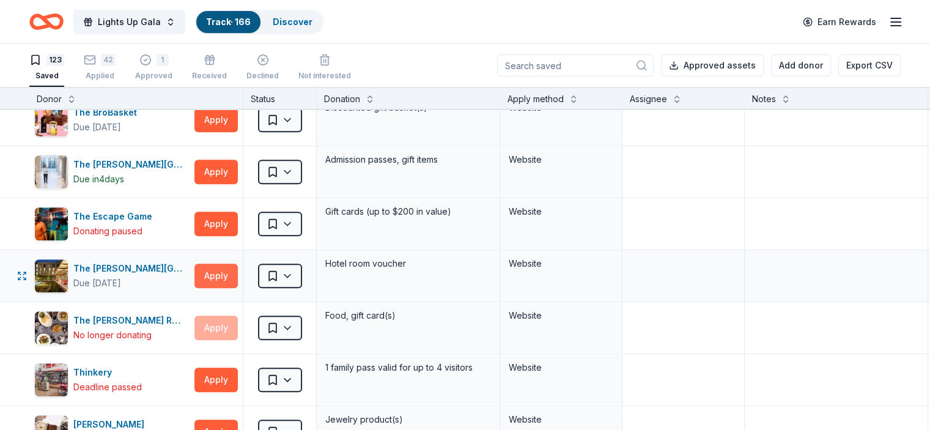
click at [230, 263] on button "Apply" at bounding box center [215, 275] width 43 height 24
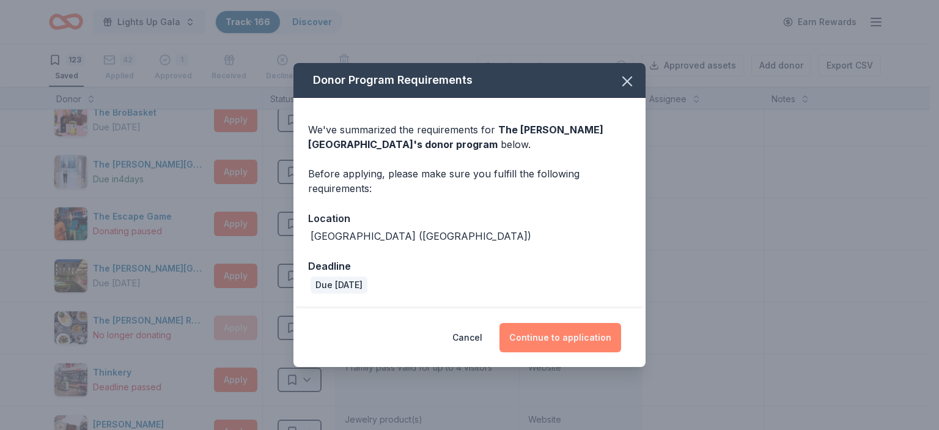
click at [587, 334] on button "Continue to application" at bounding box center [560, 337] width 122 height 29
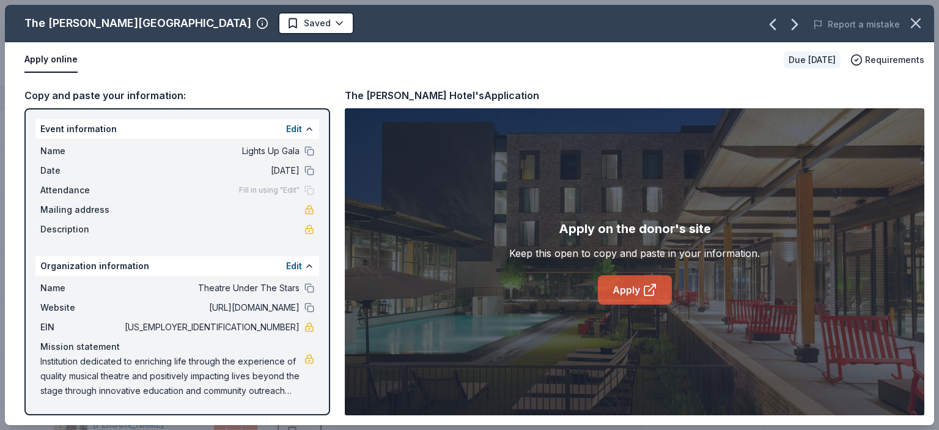
click at [640, 290] on link "Apply" at bounding box center [635, 289] width 74 height 29
click at [198, 26] on html "Lights Up Gala Track · 166 Discover Earn Rewards 123 Saved 42 Applied 1 Approve…" at bounding box center [469, 215] width 939 height 430
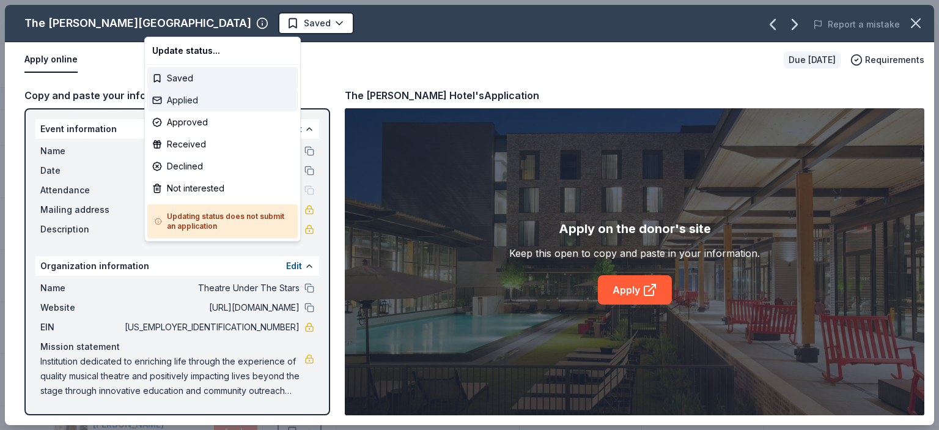
click at [216, 102] on div "Applied" at bounding box center [222, 100] width 150 height 22
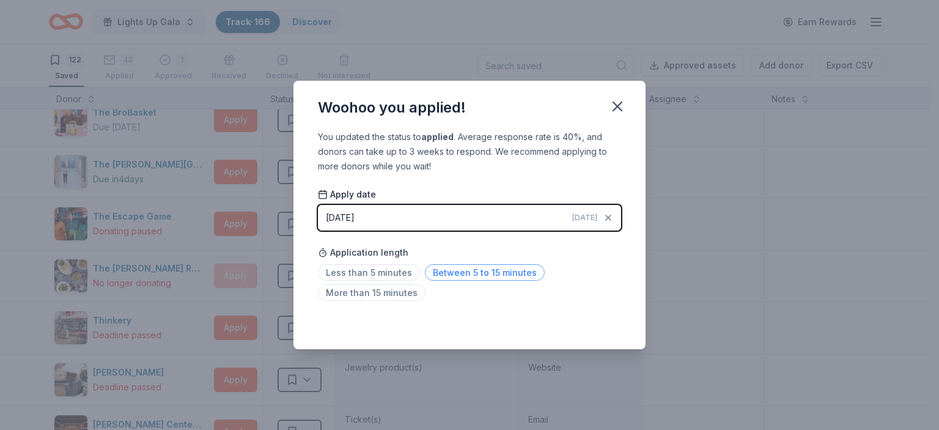
click at [513, 273] on span "Between 5 to 15 minutes" at bounding box center [485, 272] width 120 height 17
click at [618, 111] on icon "button" at bounding box center [617, 106] width 17 height 17
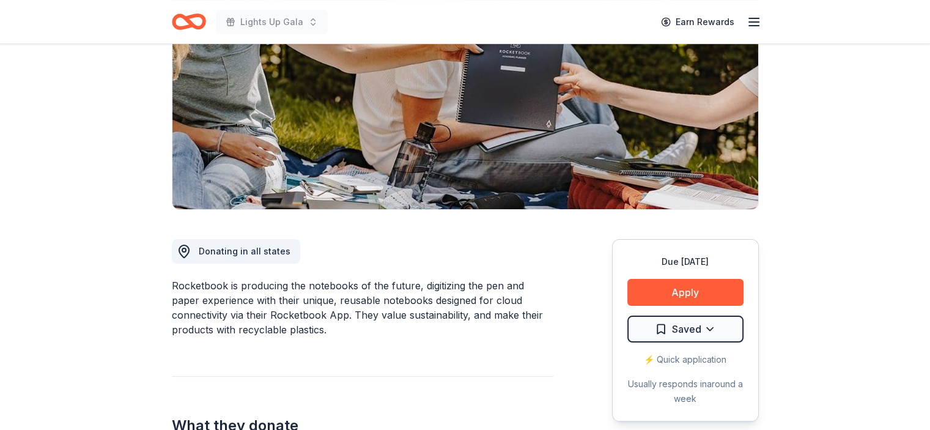
scroll to position [122, 0]
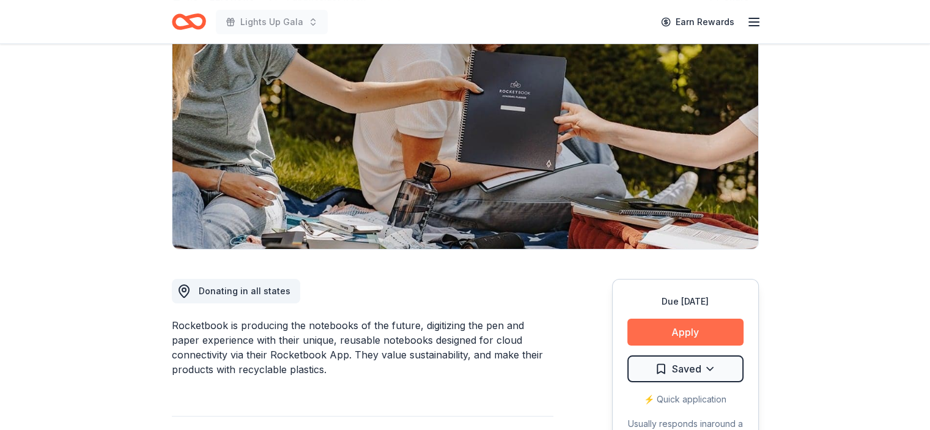
click at [695, 334] on button "Apply" at bounding box center [685, 331] width 116 height 27
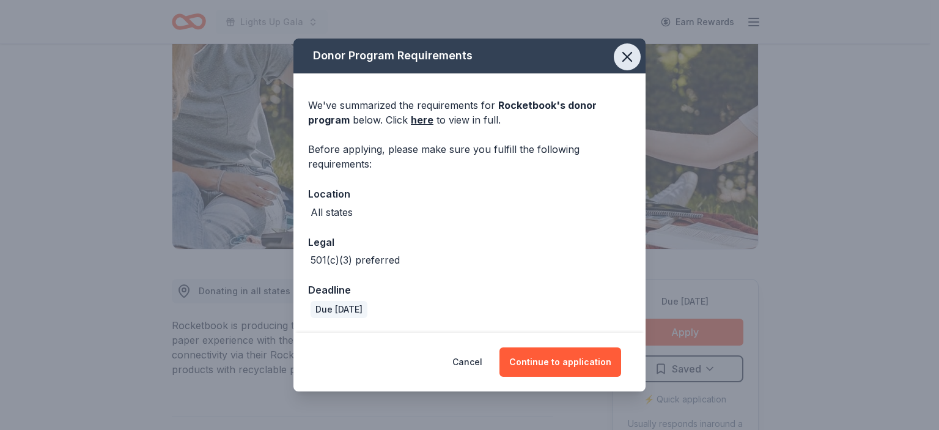
click at [629, 57] on icon "button" at bounding box center [626, 56] width 17 height 17
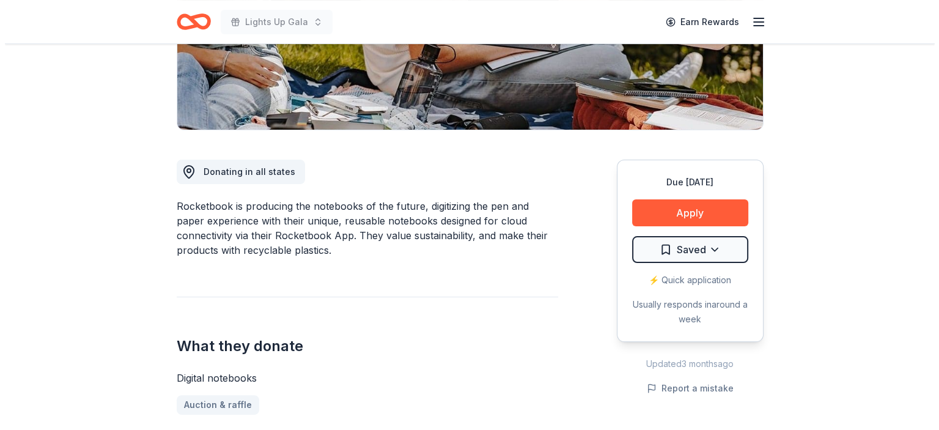
scroll to position [244, 0]
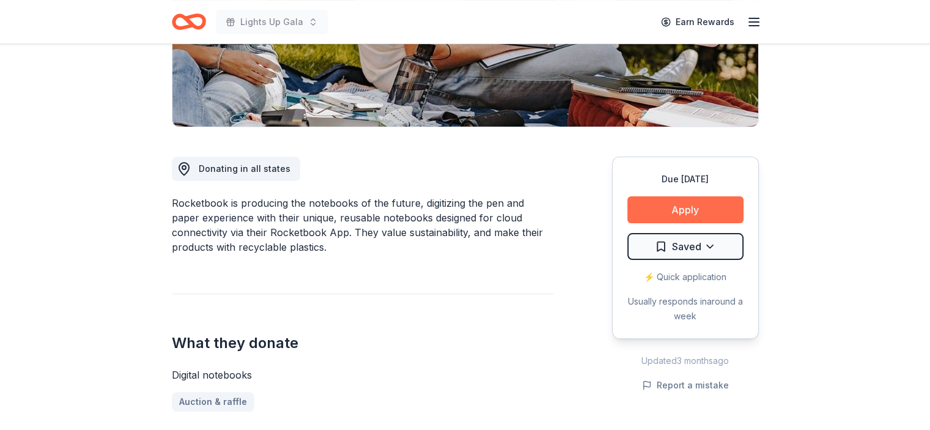
click at [680, 199] on button "Apply" at bounding box center [685, 209] width 116 height 27
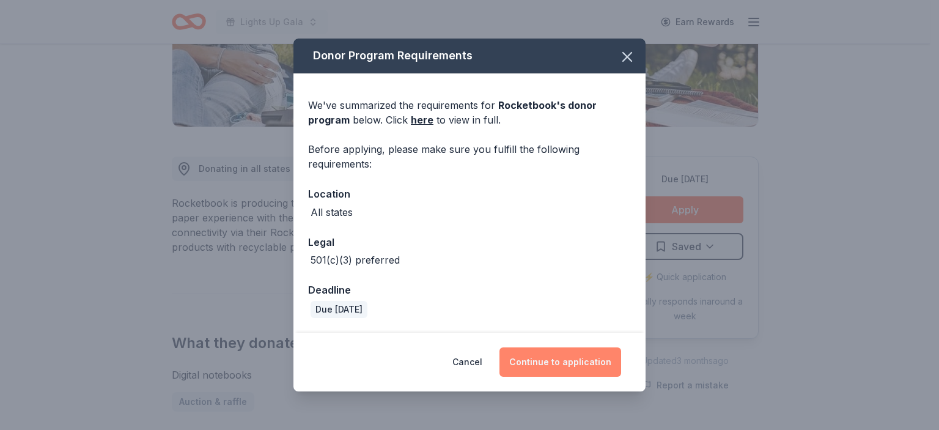
click at [570, 369] on button "Continue to application" at bounding box center [560, 361] width 122 height 29
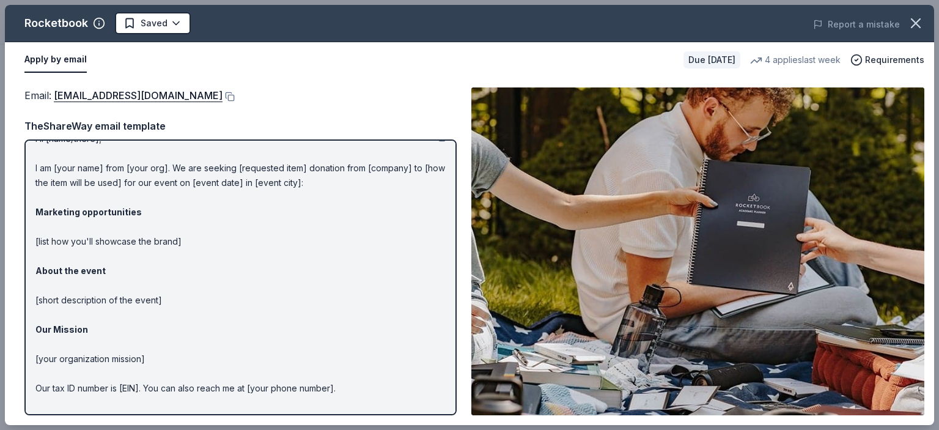
scroll to position [0, 0]
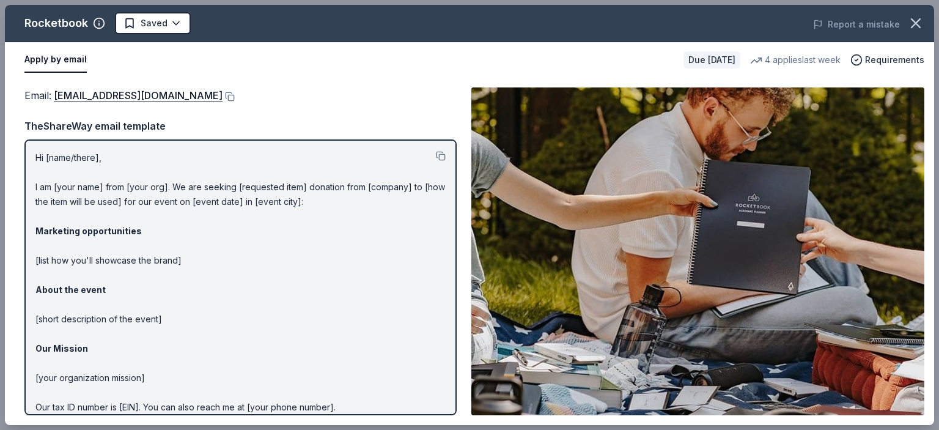
click at [66, 64] on button "Apply by email" at bounding box center [55, 60] width 62 height 26
click at [235, 100] on button at bounding box center [228, 97] width 12 height 10
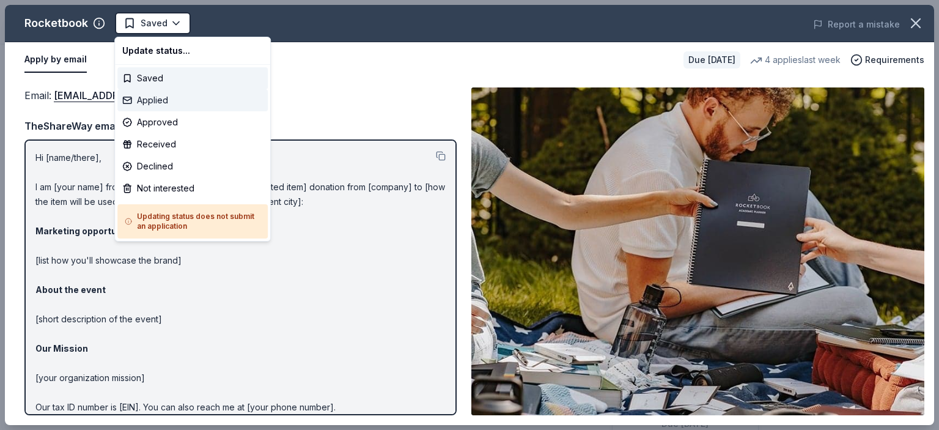
click at [168, 98] on div "Applied" at bounding box center [192, 100] width 150 height 22
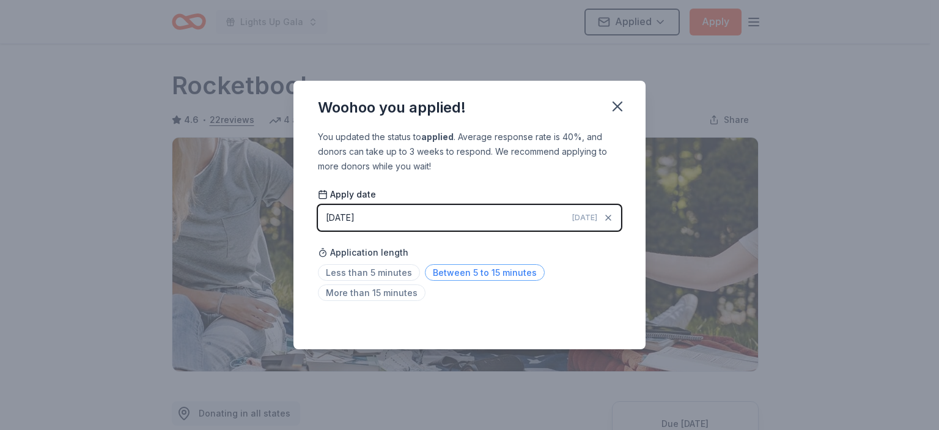
click at [512, 280] on span "Between 5 to 15 minutes" at bounding box center [485, 272] width 120 height 17
click at [622, 110] on icon "button" at bounding box center [617, 106] width 9 height 9
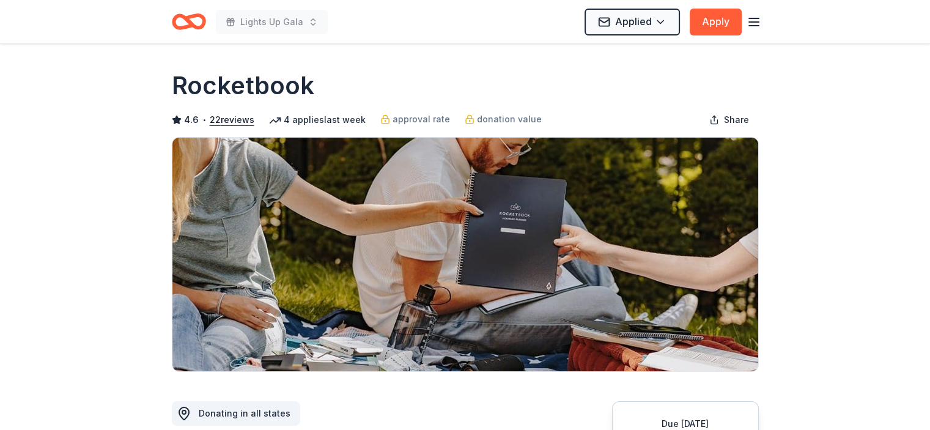
click at [755, 18] on line "button" at bounding box center [754, 18] width 10 height 0
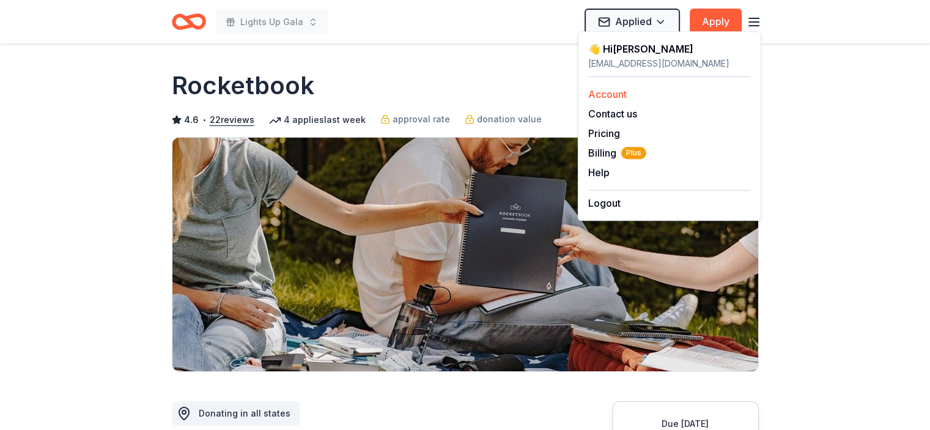
click at [598, 93] on link "Account" at bounding box center [607, 94] width 39 height 12
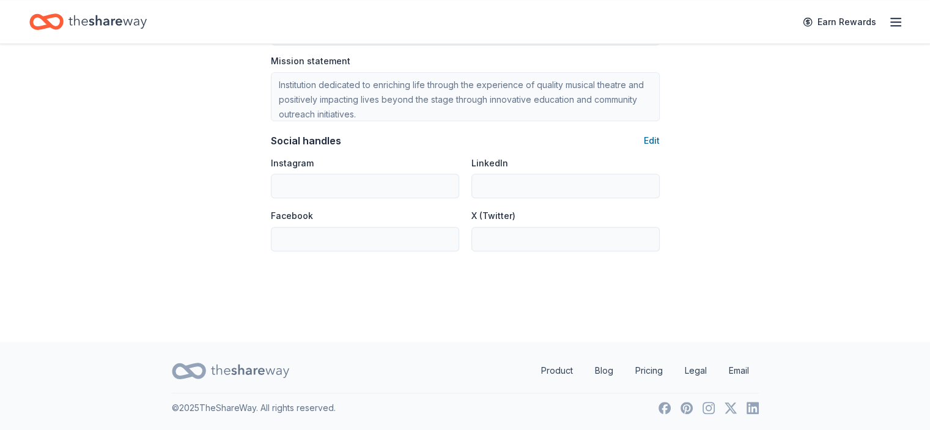
scroll to position [794, 0]
click at [888, 26] on icon "button" at bounding box center [895, 22] width 15 height 15
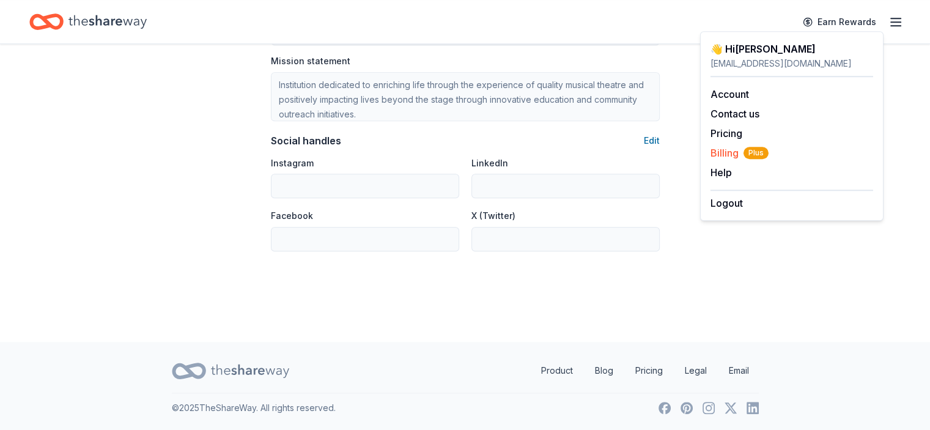
click at [724, 153] on span "Billing Plus" at bounding box center [739, 152] width 58 height 15
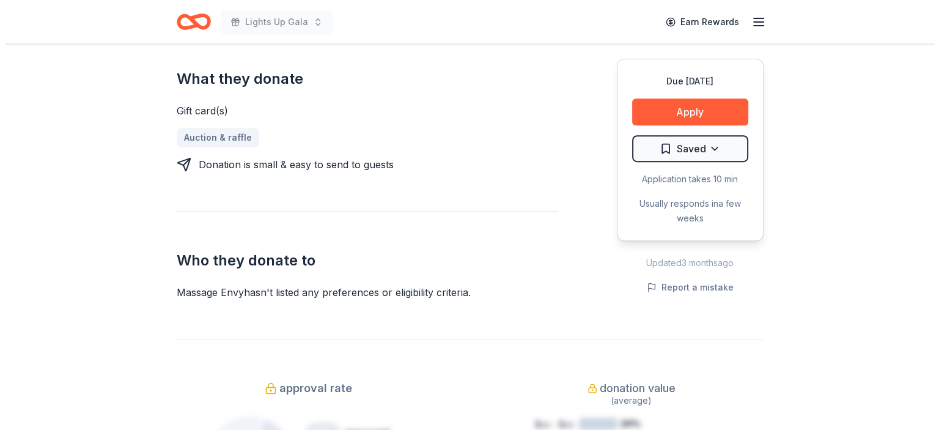
scroll to position [367, 0]
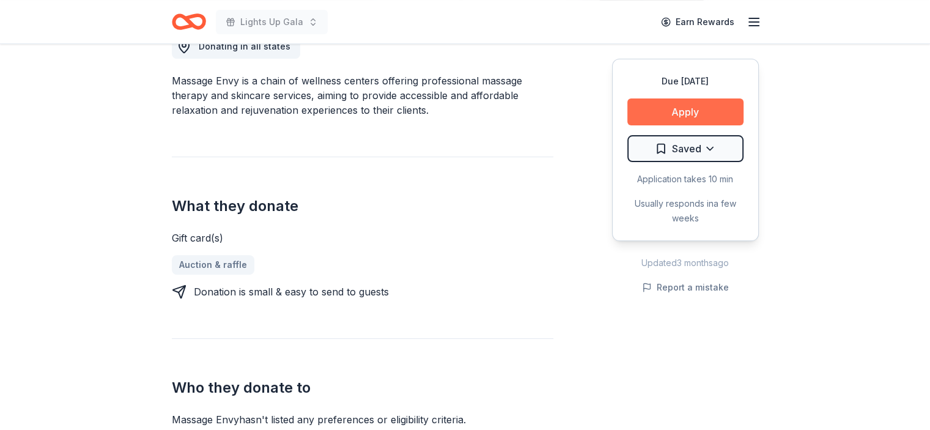
click at [725, 112] on button "Apply" at bounding box center [685, 111] width 116 height 27
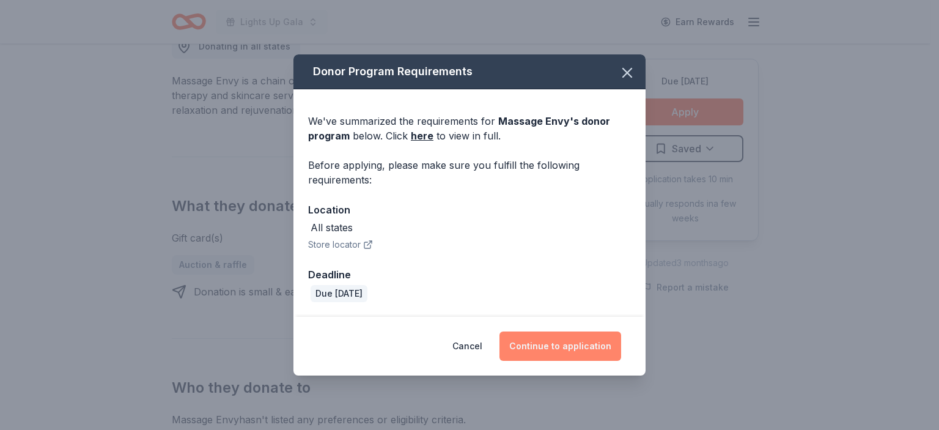
click at [579, 342] on button "Continue to application" at bounding box center [560, 345] width 122 height 29
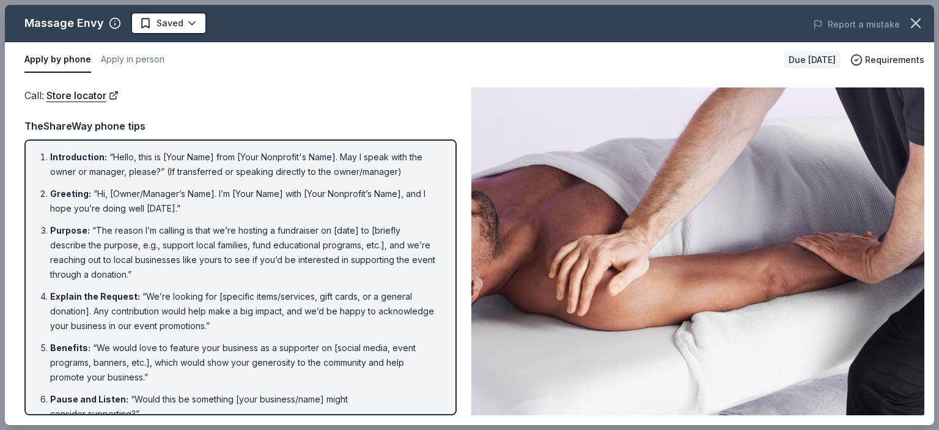
scroll to position [0, 0]
click at [81, 97] on link "Store locator" at bounding box center [82, 95] width 72 height 16
